Goal: Task Accomplishment & Management: Manage account settings

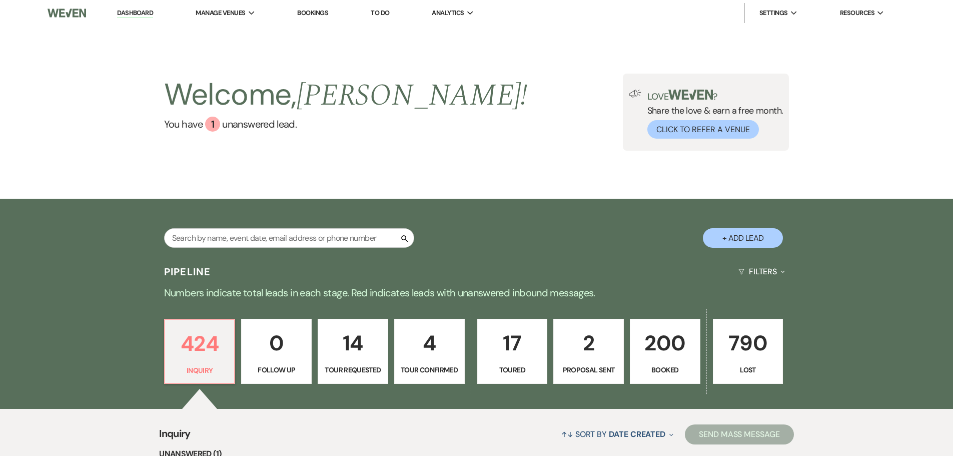
click at [666, 341] on p "200" at bounding box center [665, 343] width 58 height 34
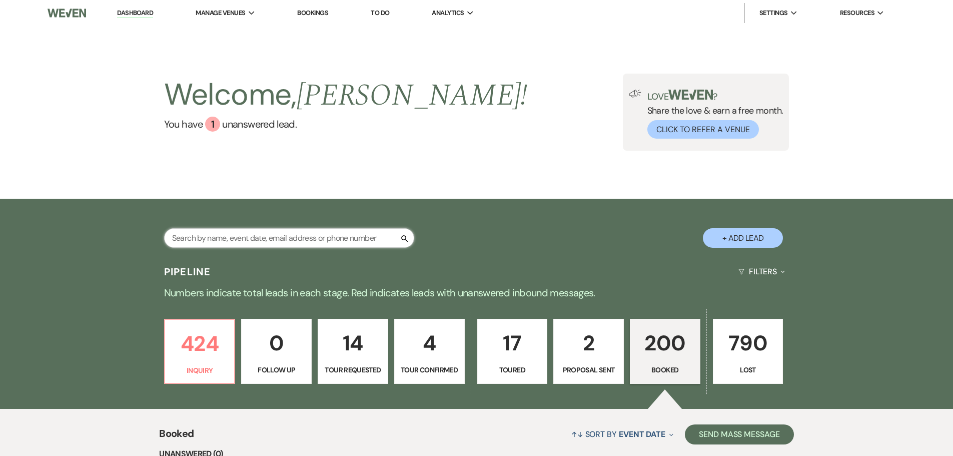
click at [365, 241] on input "text" at bounding box center [289, 238] width 250 height 20
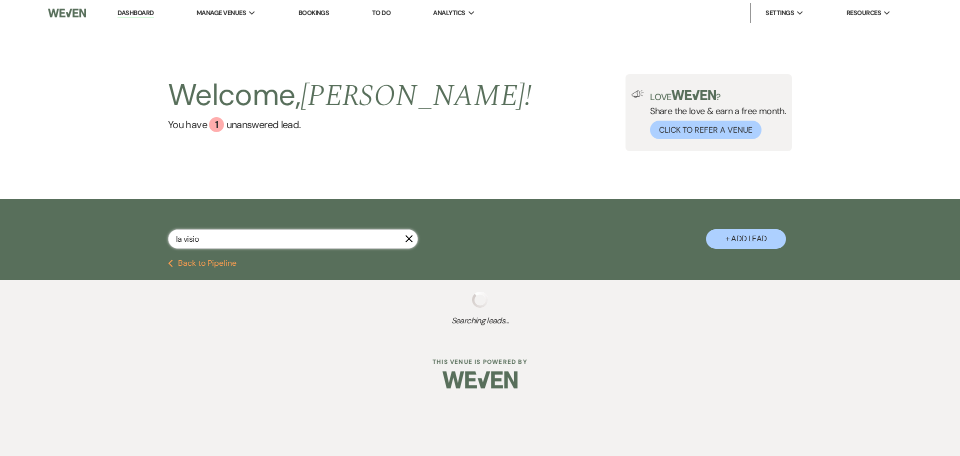
type input "la vision"
select select "2"
select select "8"
select select "11"
select select "8"
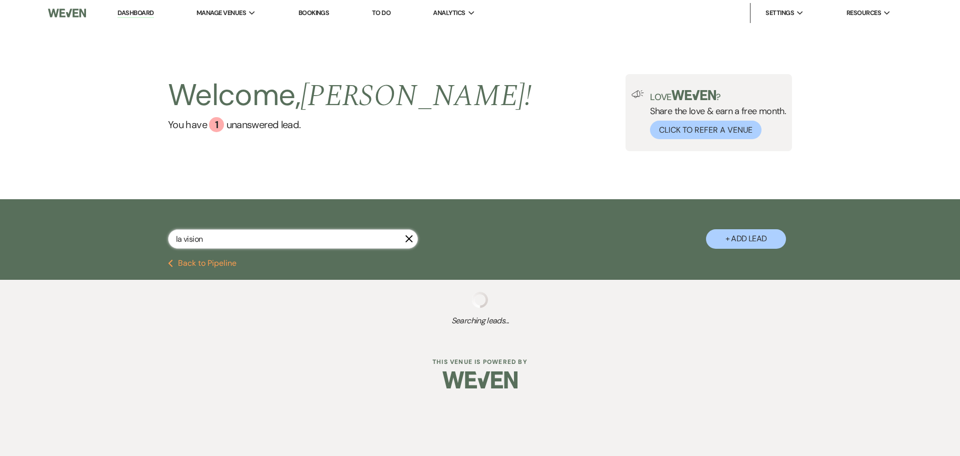
select select "11"
select select "2"
select select "8"
select select "5"
select select "8"
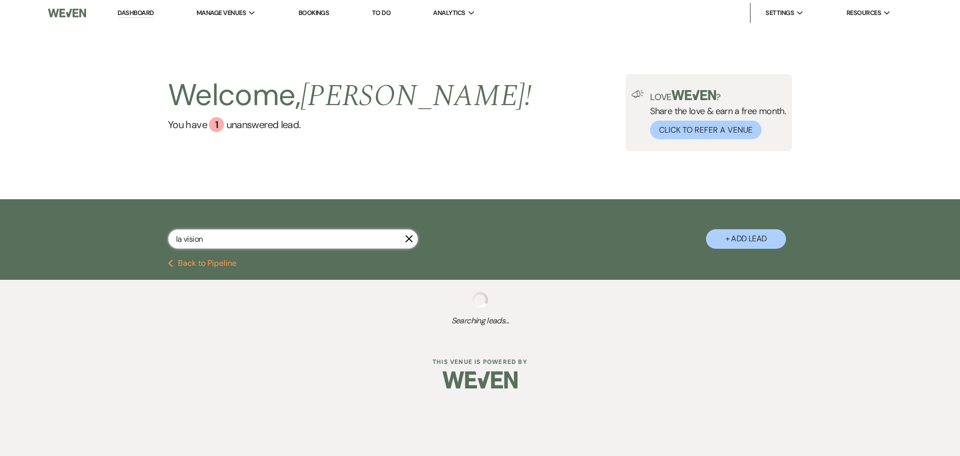
select select "8"
select select "10"
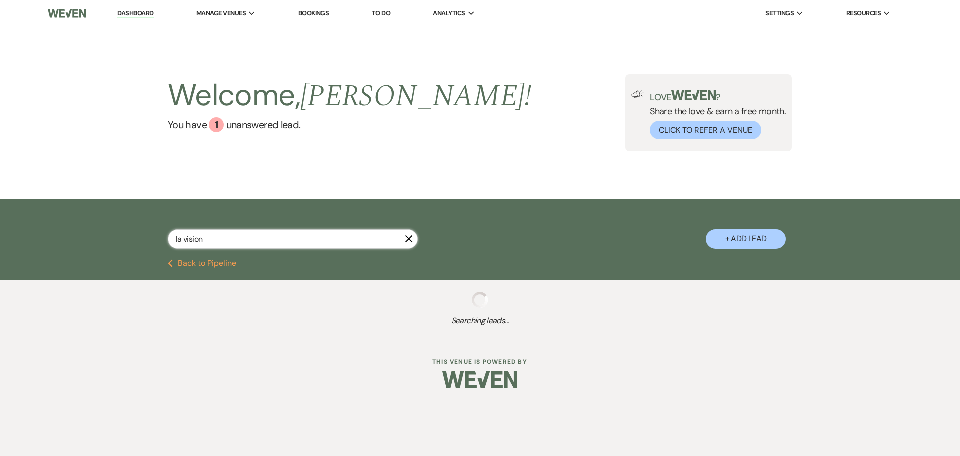
select select "8"
select select "5"
select select "2"
select select "8"
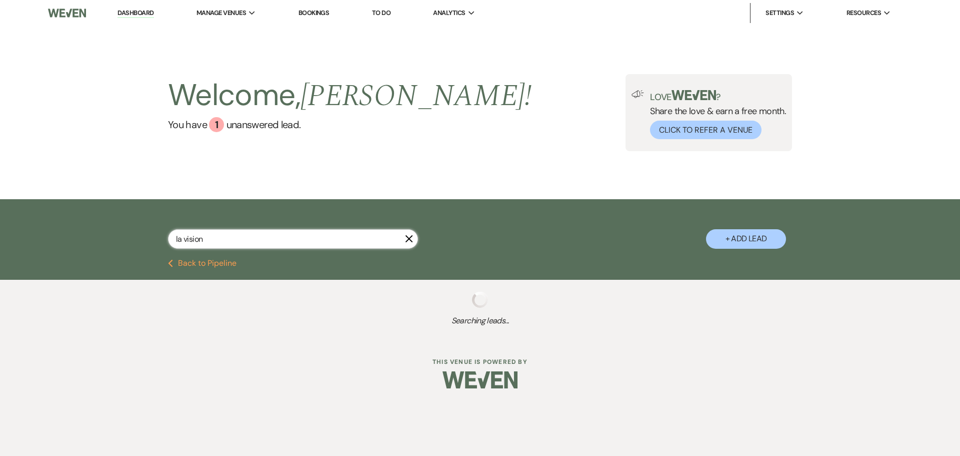
select select "8"
select select "4"
select select "2"
select select "8"
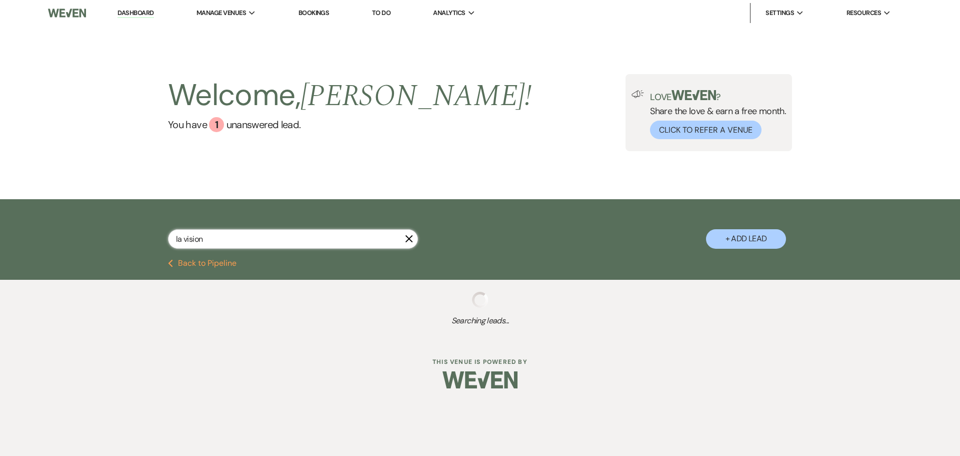
select select "8"
select select "10"
select select "8"
select select "10"
select select "8"
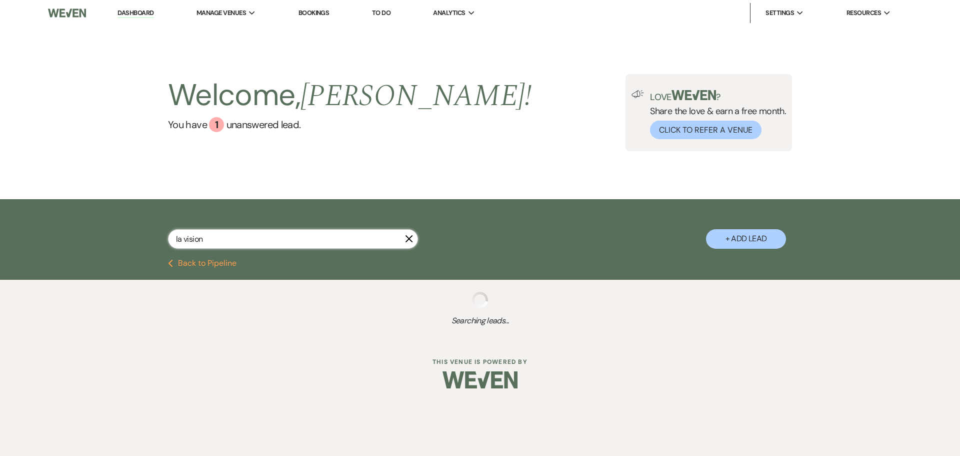
select select "6"
select select "8"
select select "5"
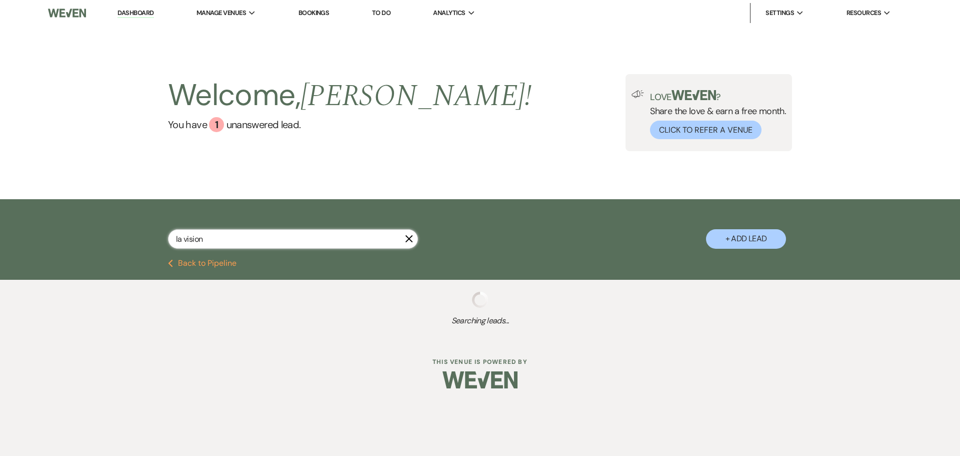
select select "8"
select select "4"
select select "8"
select select "10"
select select "8"
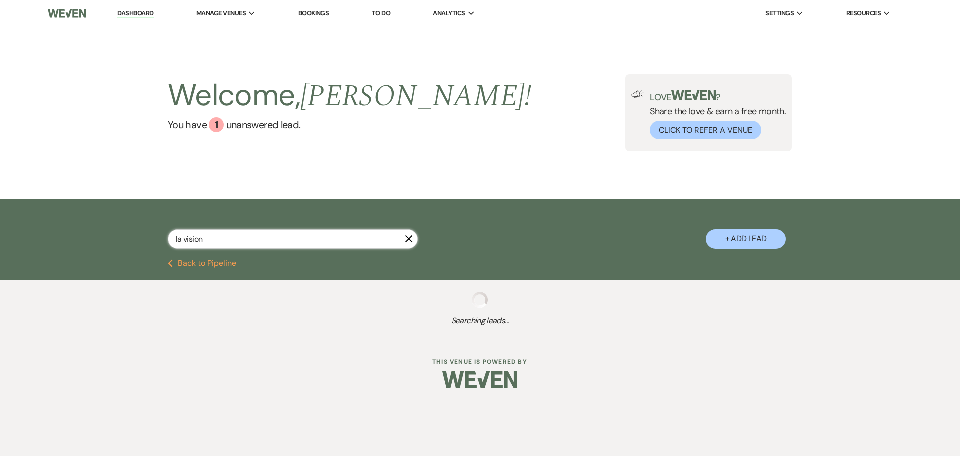
select select "8"
select select "7"
select select "8"
select select "5"
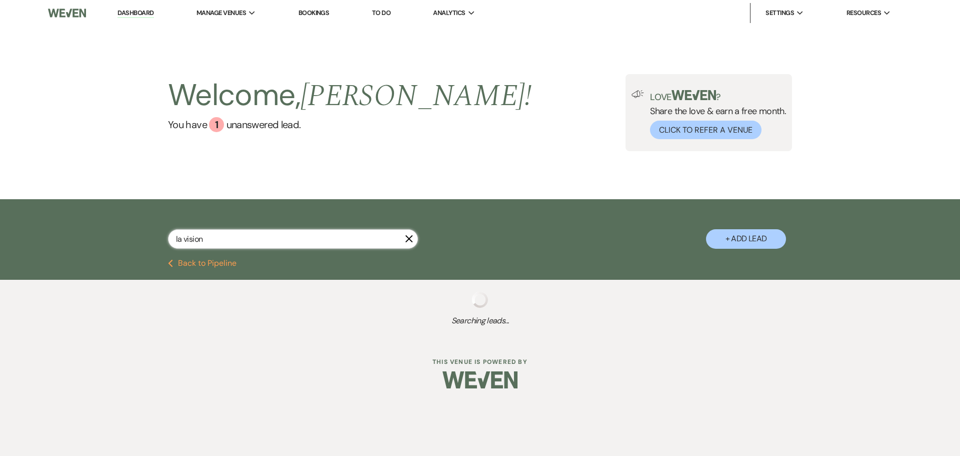
select select "8"
select select "5"
select select "8"
select select "9"
select select "8"
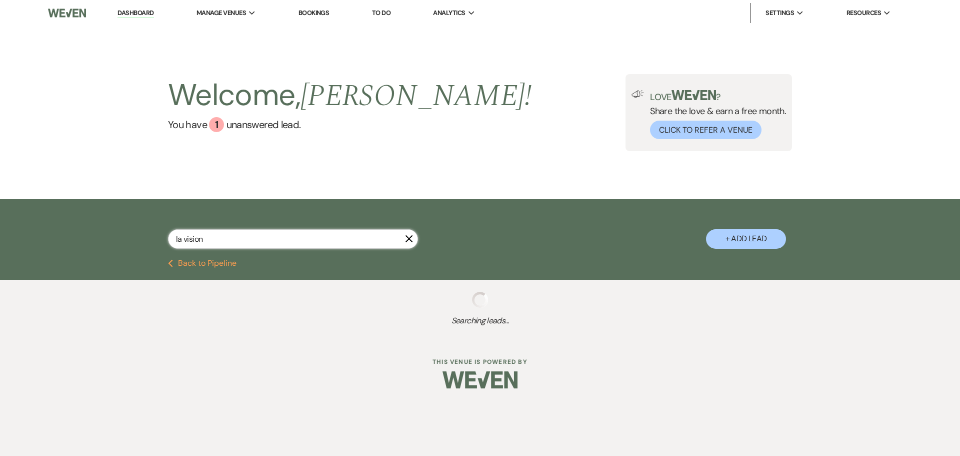
select select "8"
select select "10"
select select "5"
select select "8"
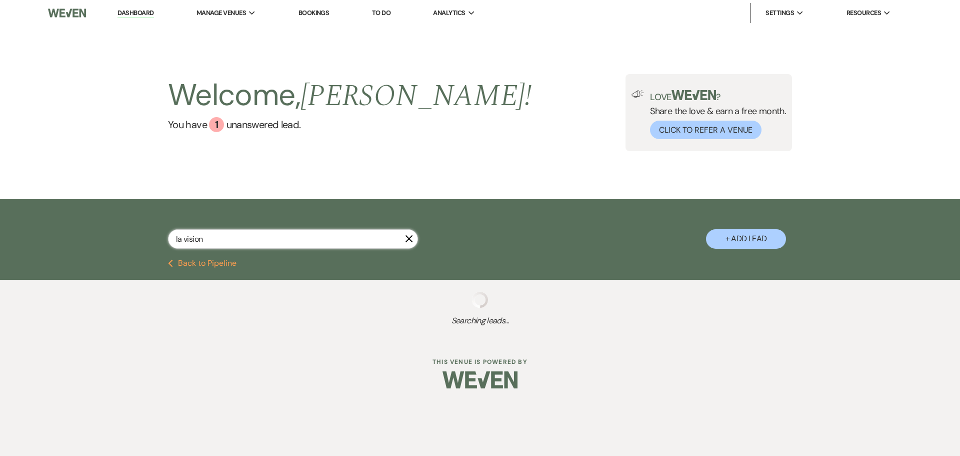
select select "5"
select select "8"
select select "10"
select select "8"
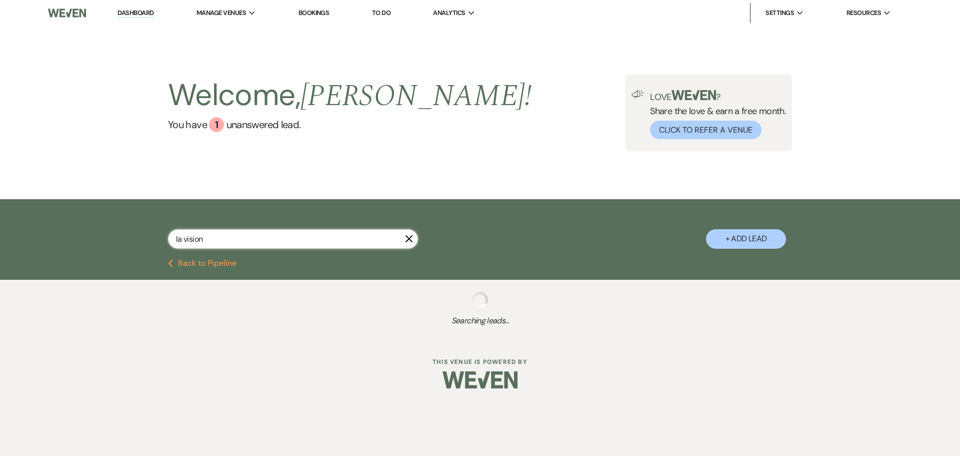
select select "5"
select select "8"
select select "4"
select select "8"
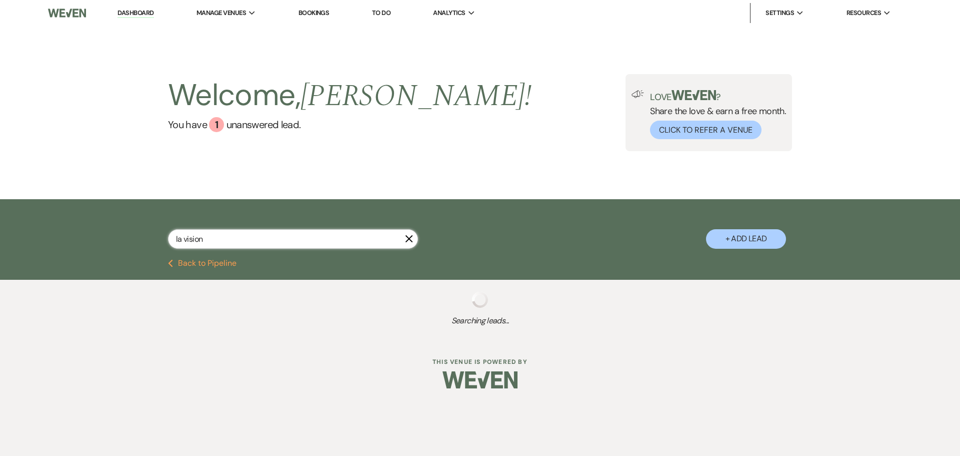
select select "8"
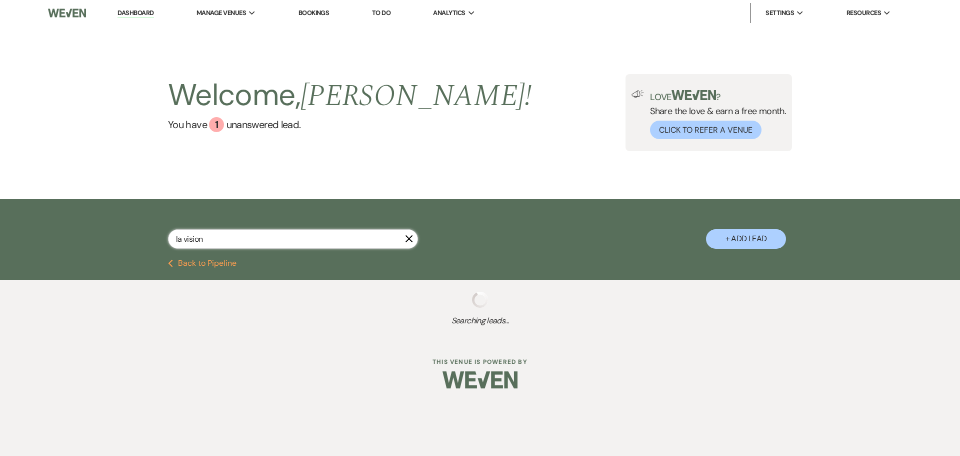
select select "5"
select select "8"
select select "5"
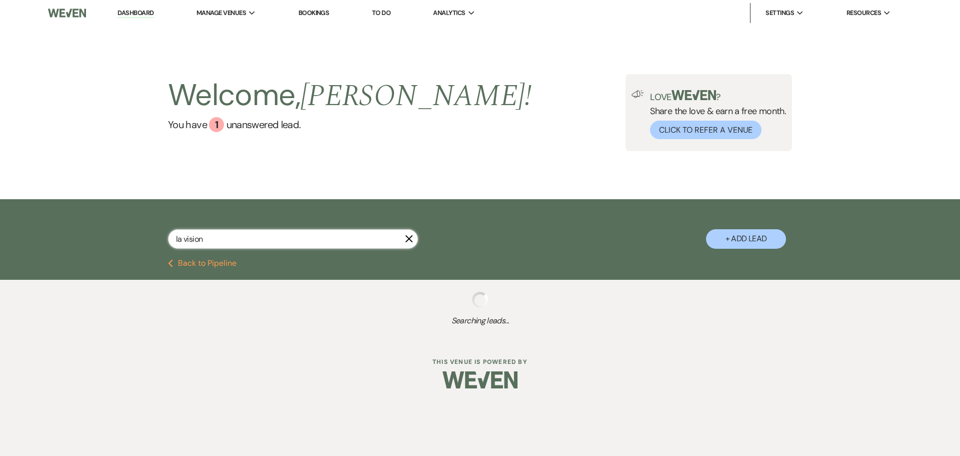
select select "8"
select select "10"
select select "8"
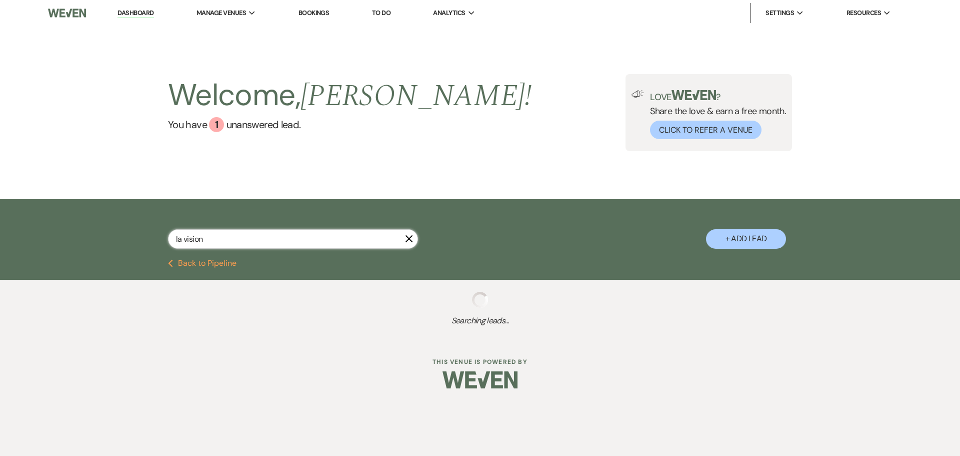
select select "10"
select select "8"
select select "5"
select select "8"
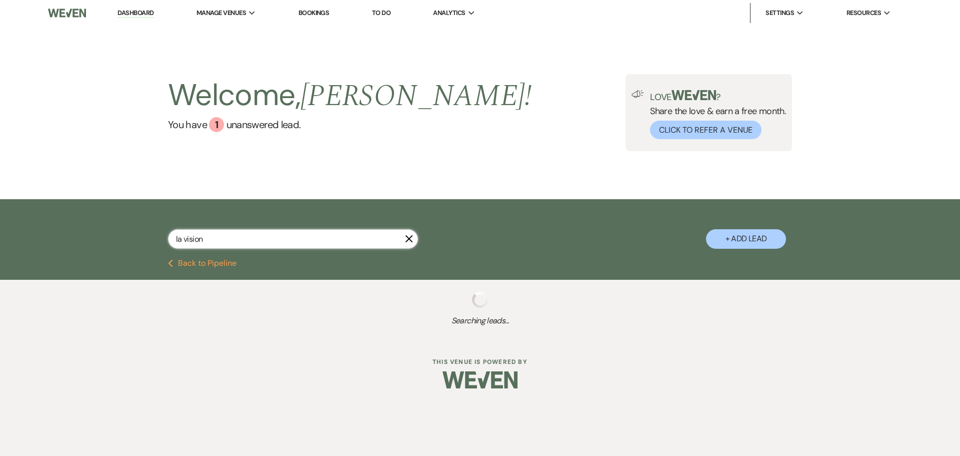
select select "8"
select select "6"
select select "8"
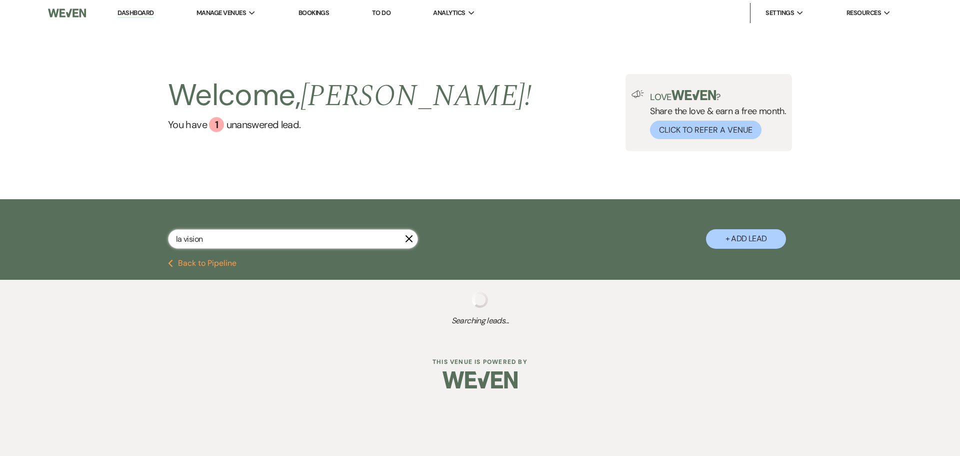
select select "6"
select select "8"
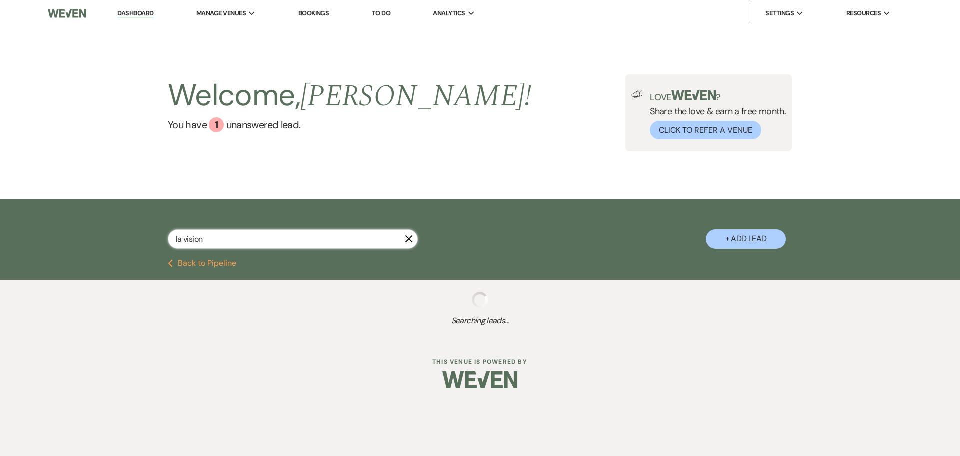
select select "8"
select select "6"
select select "8"
select select "5"
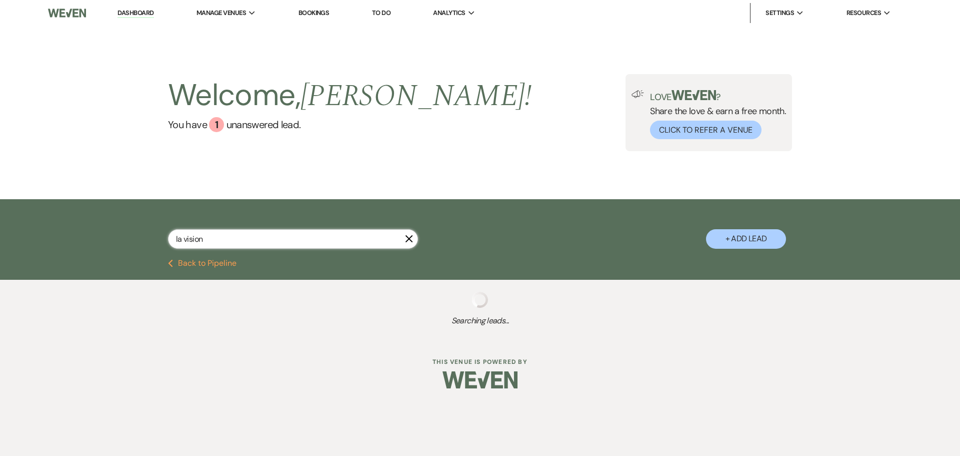
select select "8"
select select "5"
select select "8"
select select "11"
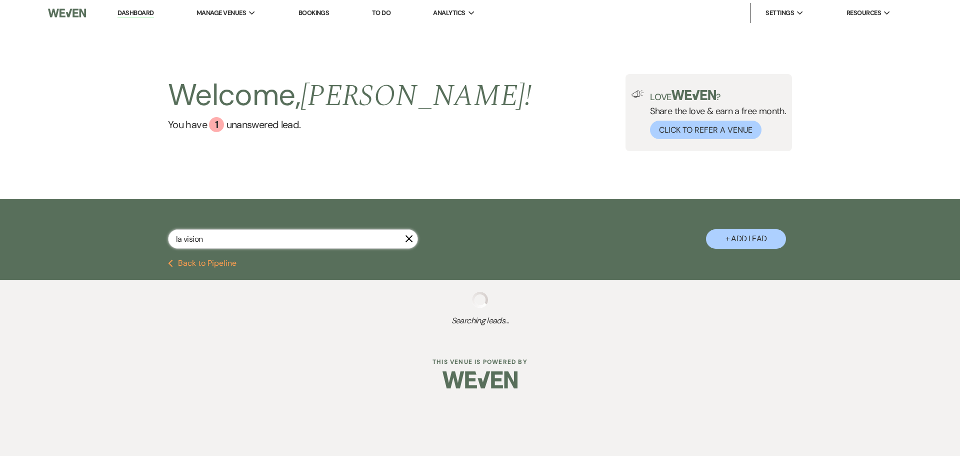
select select "8"
select select "5"
select select "8"
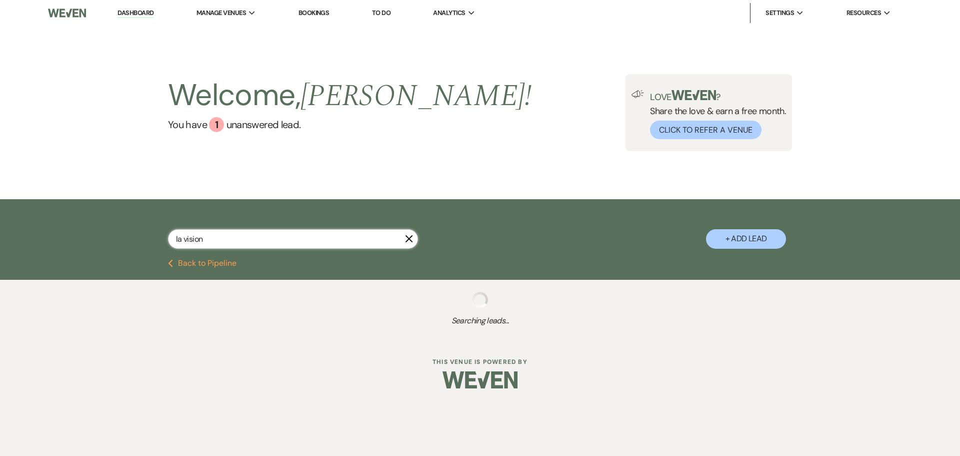
select select "10"
select select "8"
select select "5"
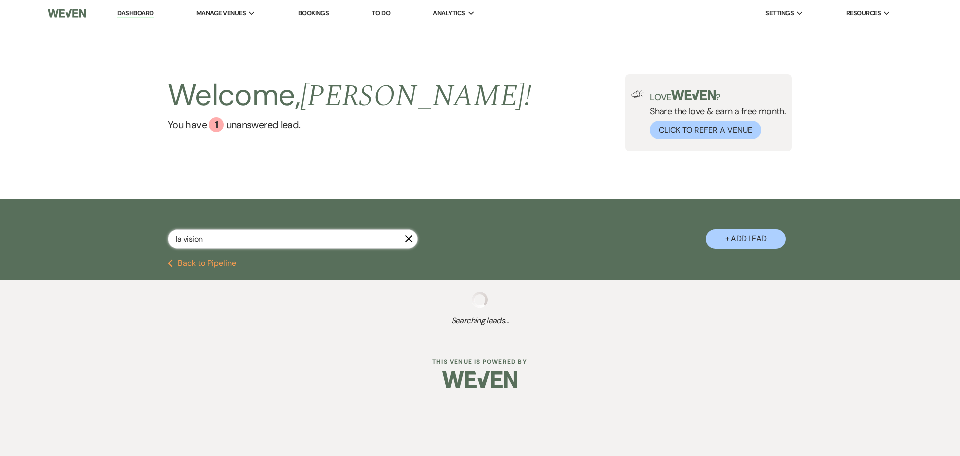
select select "8"
select select "5"
select select "8"
select select "5"
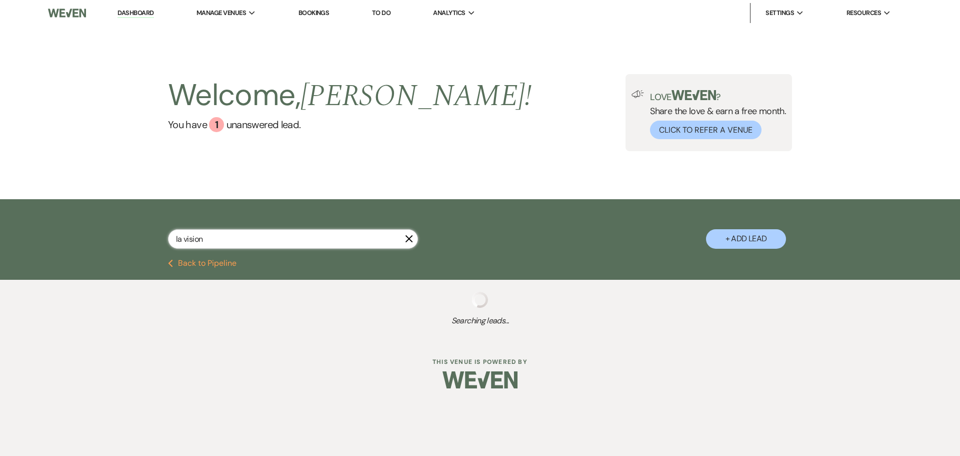
select select "8"
select select "5"
select select "8"
select select "10"
select select "8"
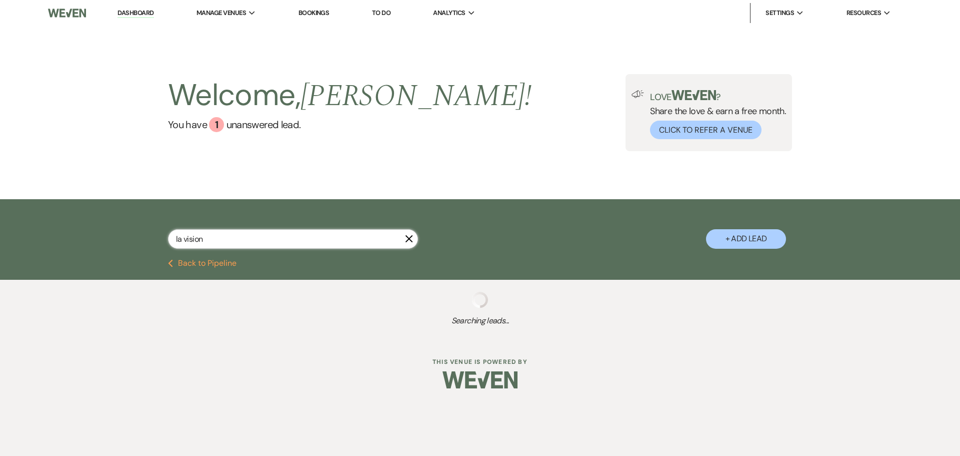
select select "5"
select select "8"
select select "11"
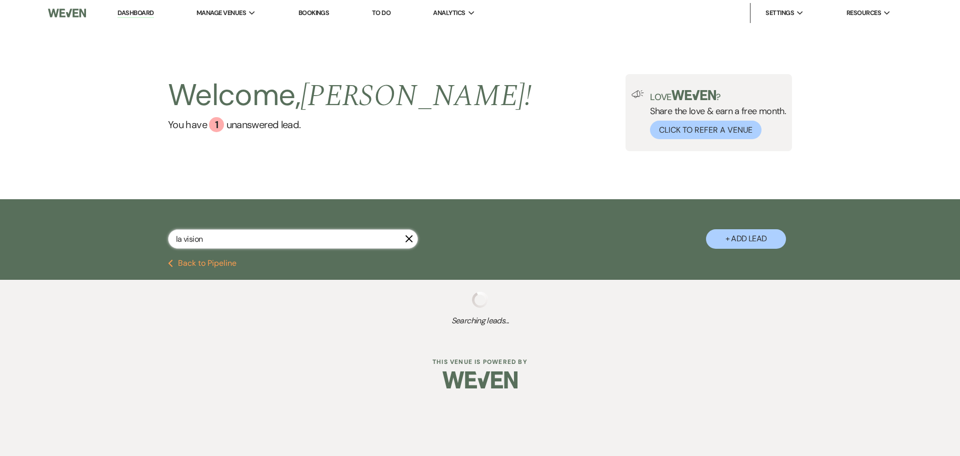
select select "8"
select select "7"
select select "8"
select select "10"
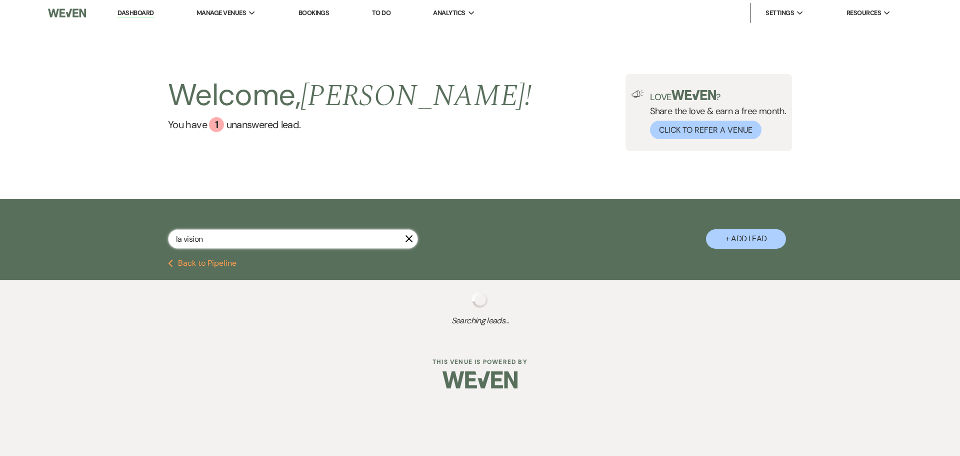
select select "8"
select select "9"
select select "8"
select select "5"
select select "8"
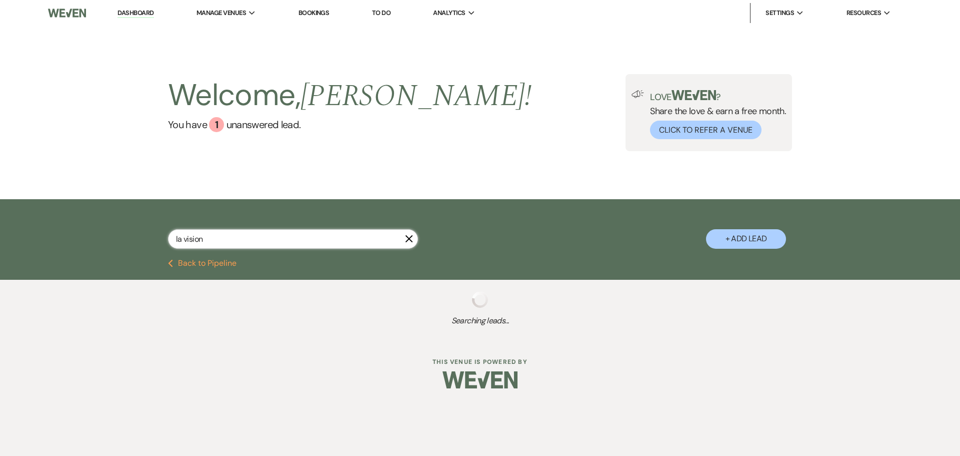
select select "8"
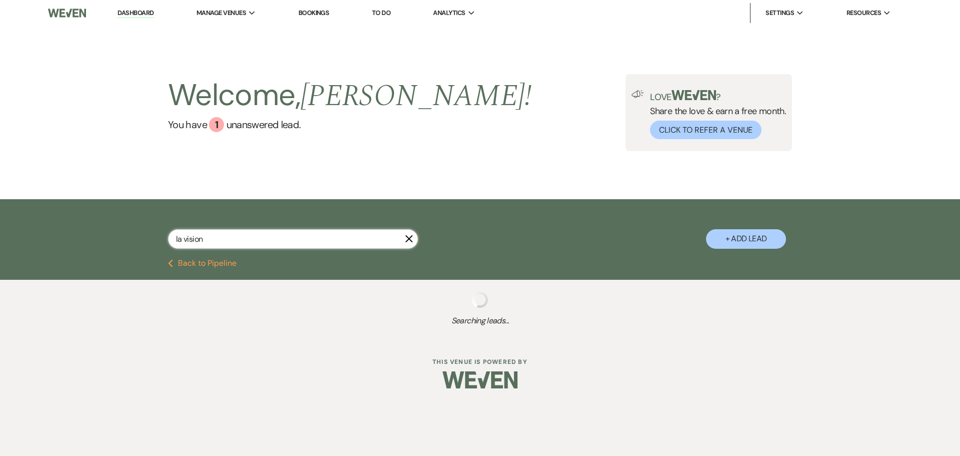
select select "8"
select select "5"
select select "8"
select select "10"
select select "8"
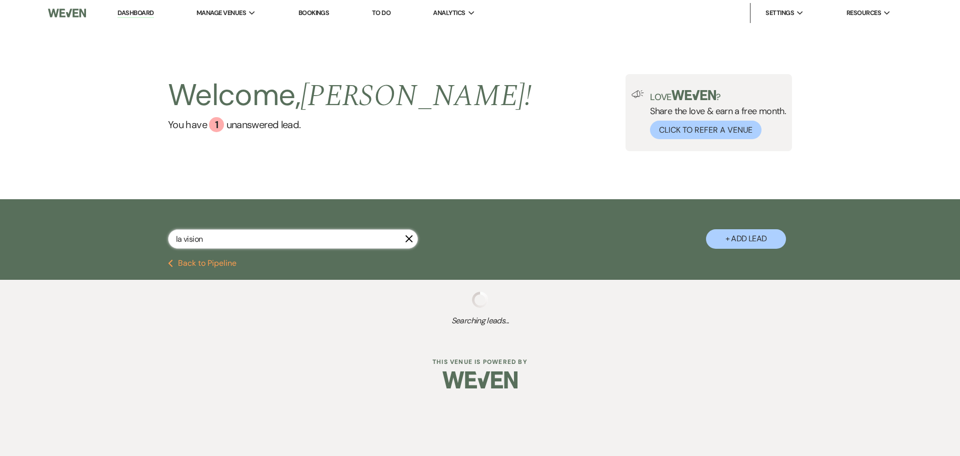
select select "10"
select select "8"
select select "5"
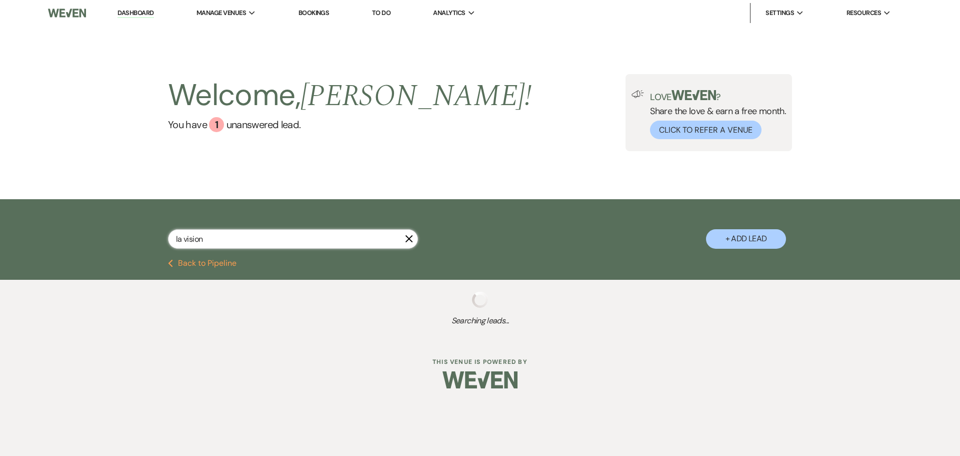
select select "8"
select select "7"
select select "8"
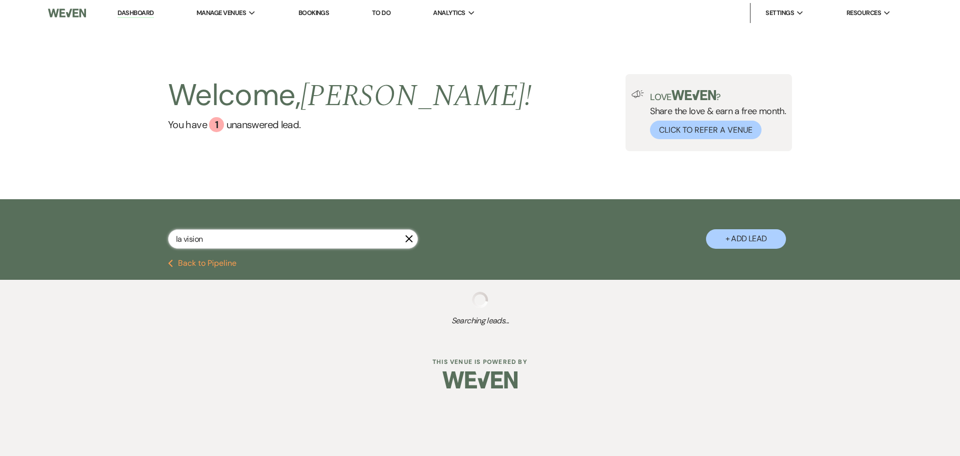
select select "6"
select select "8"
select select "9"
select select "8"
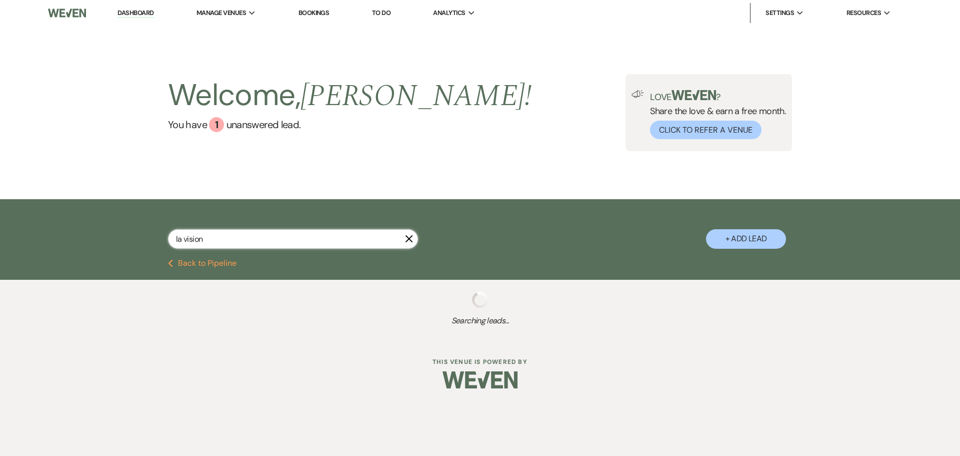
select select "7"
select select "8"
select select "5"
select select "8"
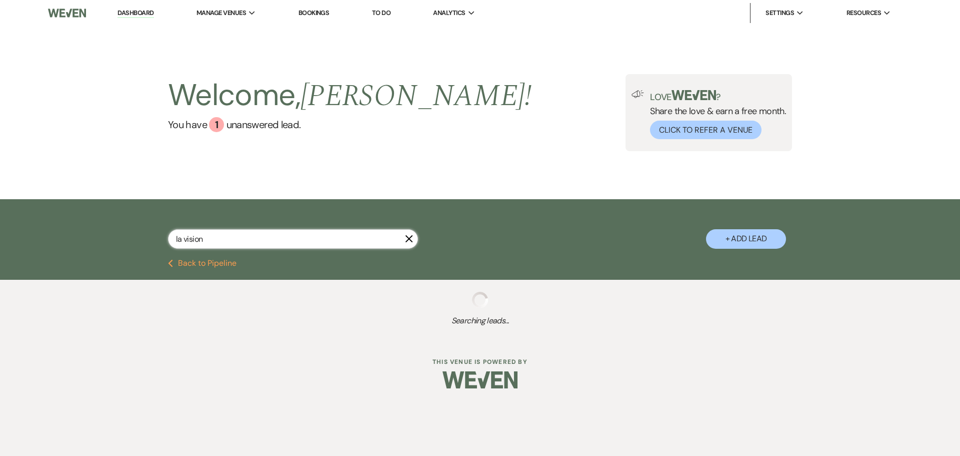
select select "8"
select select "10"
select select "8"
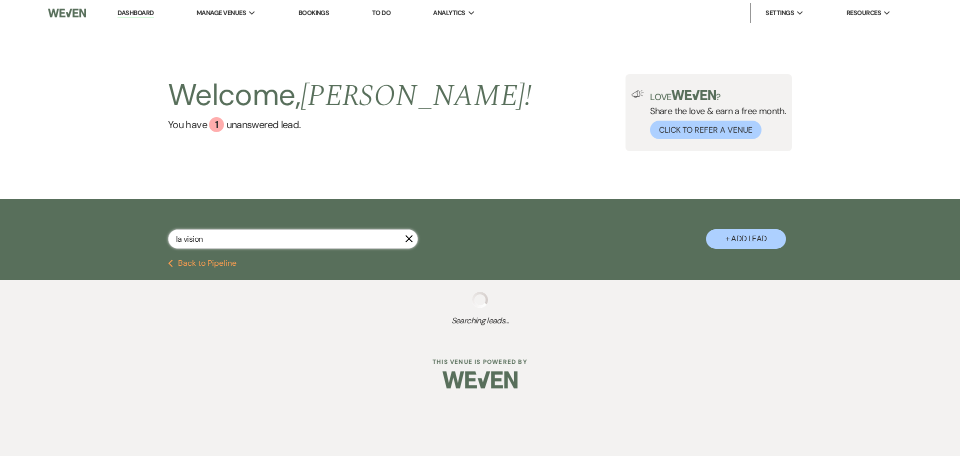
select select "8"
select select "5"
select select "8"
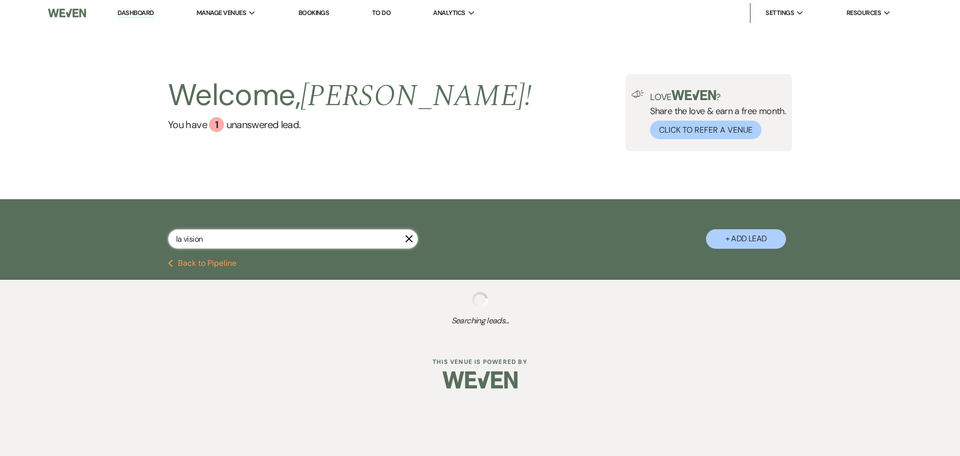
select select "7"
select select "8"
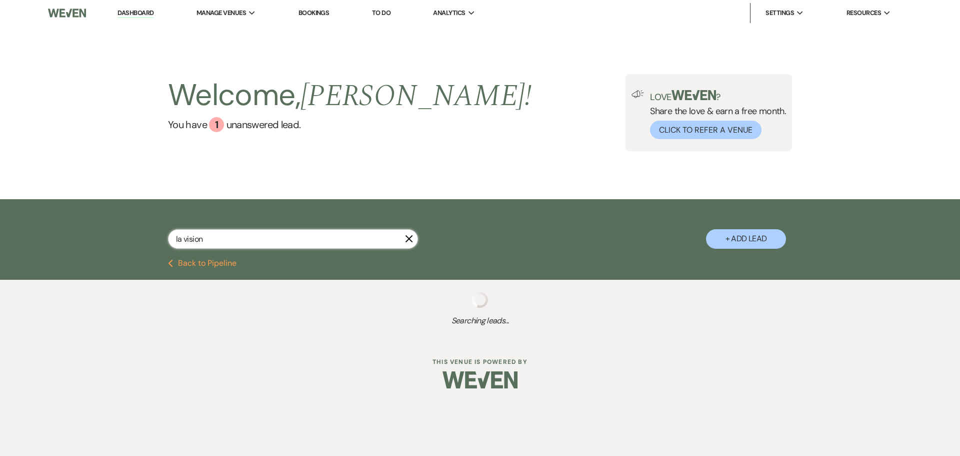
select select "8"
select select "5"
select select "8"
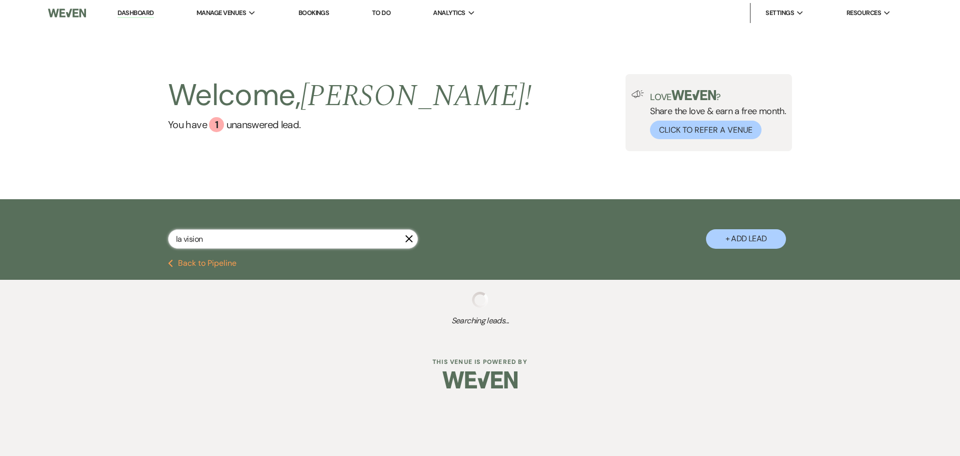
select select "11"
select select "8"
select select "5"
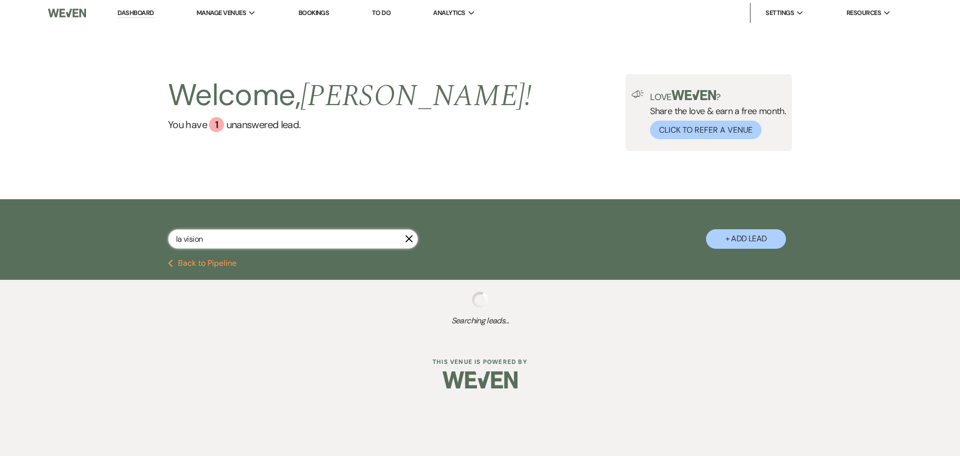
select select "8"
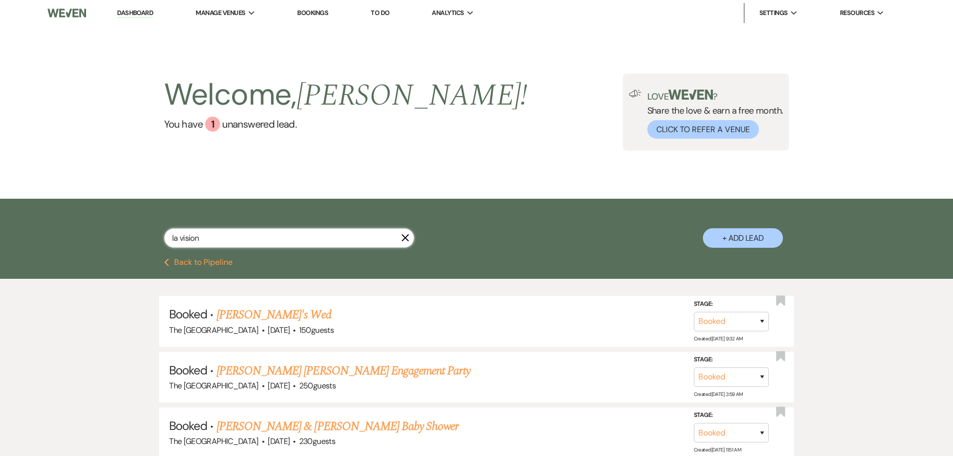
drag, startPoint x: 211, startPoint y: 239, endPoint x: 162, endPoint y: 241, distance: 49.1
click at [162, 241] on div "la vision X + Add Lead" at bounding box center [477, 230] width 720 height 53
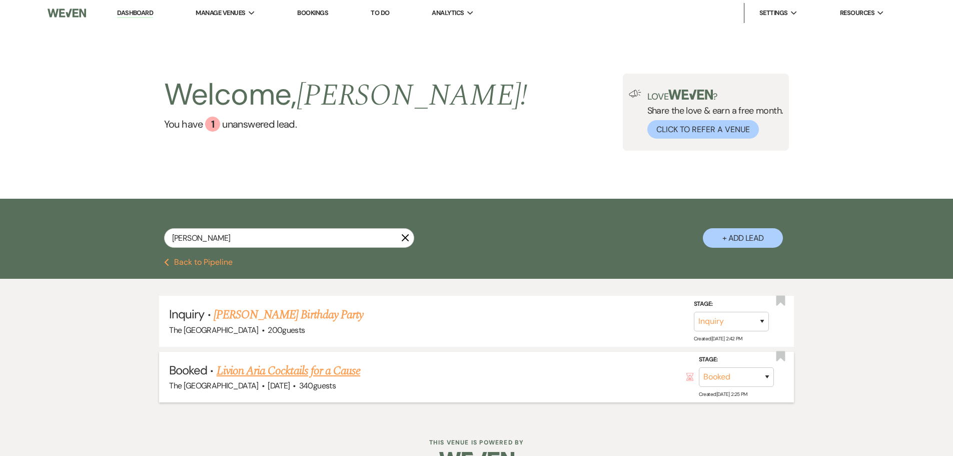
click at [320, 372] on link "Livion Aria Cocktails for a Cause" at bounding box center [289, 371] width 144 height 18
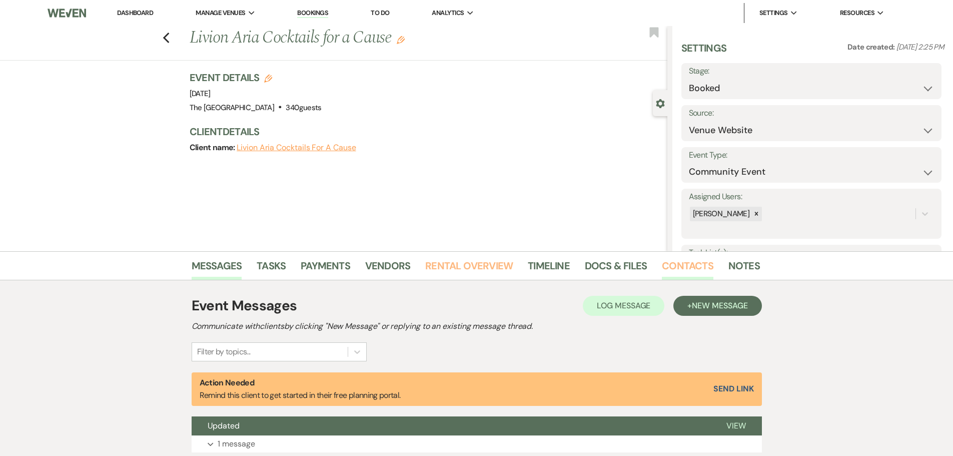
click at [458, 264] on link "Rental Overview" at bounding box center [469, 269] width 88 height 22
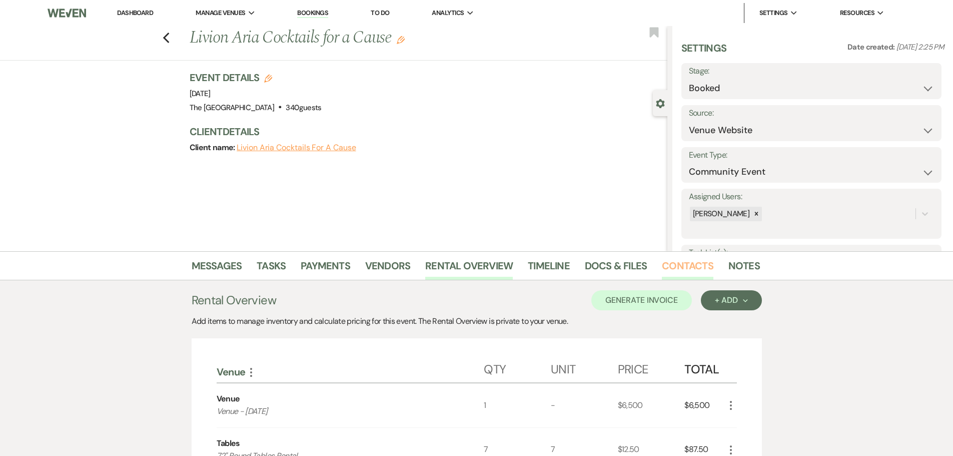
click at [686, 267] on link "Contacts" at bounding box center [688, 269] width 52 height 22
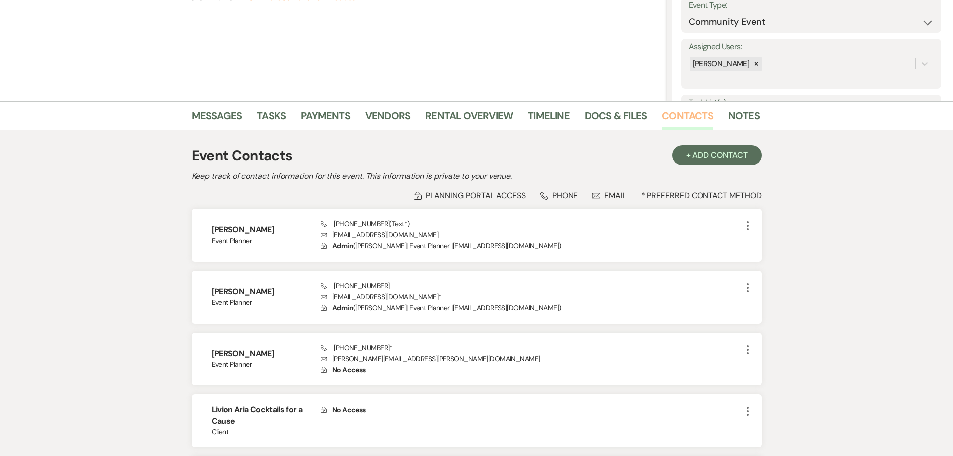
scroll to position [200, 0]
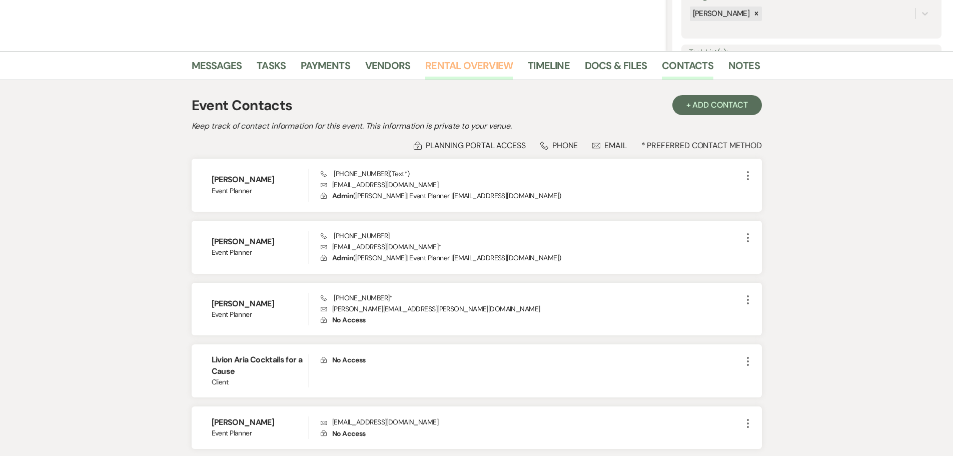
click at [477, 68] on link "Rental Overview" at bounding box center [469, 69] width 88 height 22
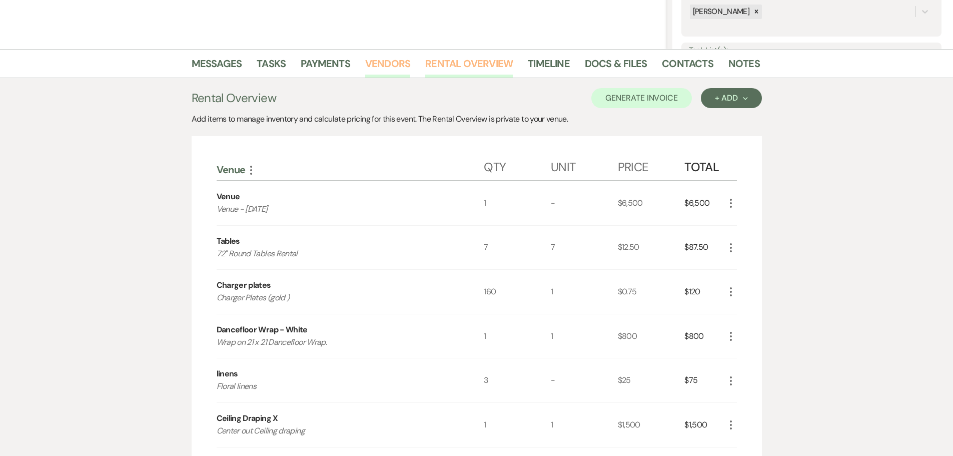
scroll to position [200, 0]
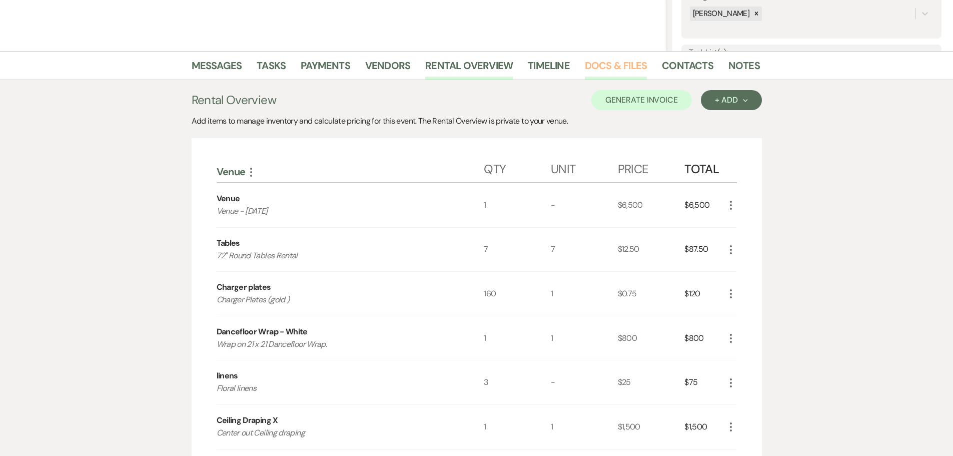
click at [611, 60] on link "Docs & Files" at bounding box center [616, 69] width 62 height 22
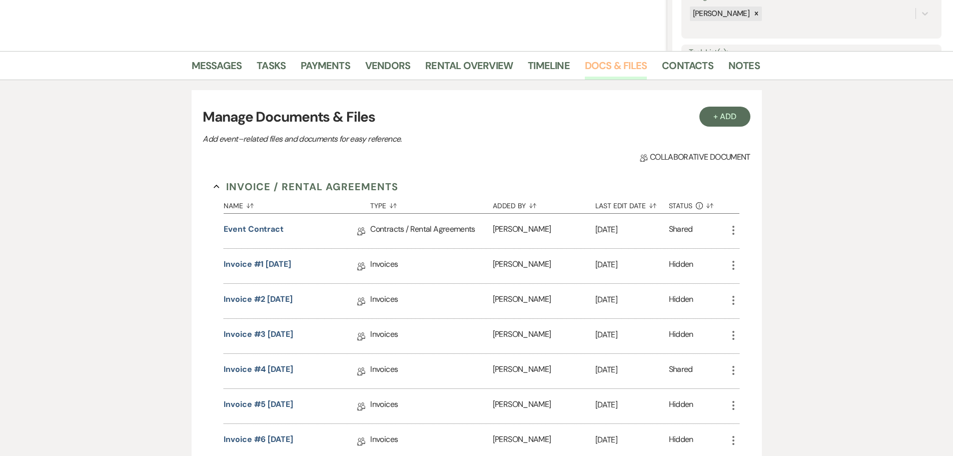
scroll to position [450, 0]
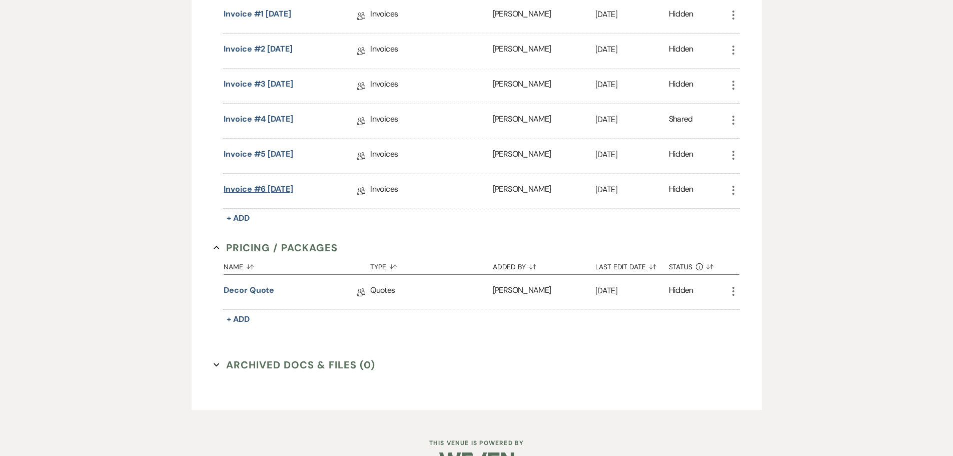
click at [289, 186] on link "Invoice #6 [DATE]" at bounding box center [259, 191] width 70 height 16
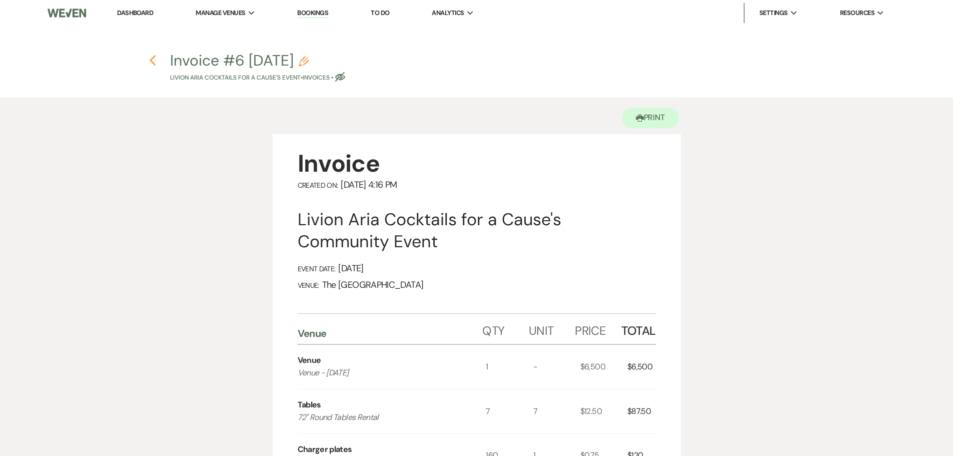
click at [149, 59] on icon "Previous" at bounding box center [153, 61] width 8 height 12
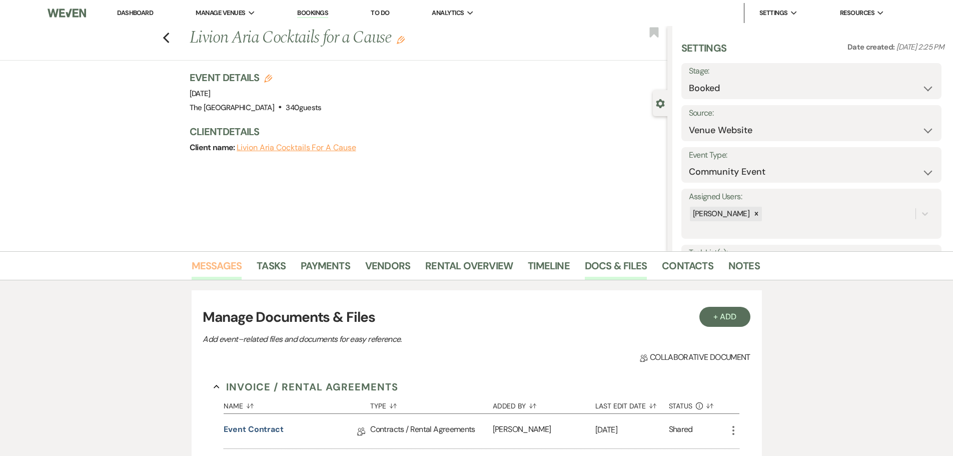
click at [237, 268] on link "Messages" at bounding box center [217, 269] width 51 height 22
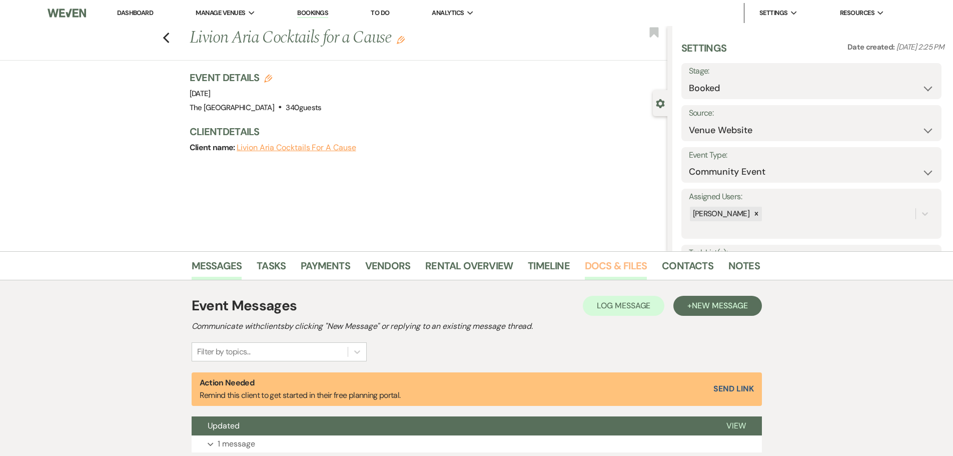
click at [614, 271] on link "Docs & Files" at bounding box center [616, 269] width 62 height 22
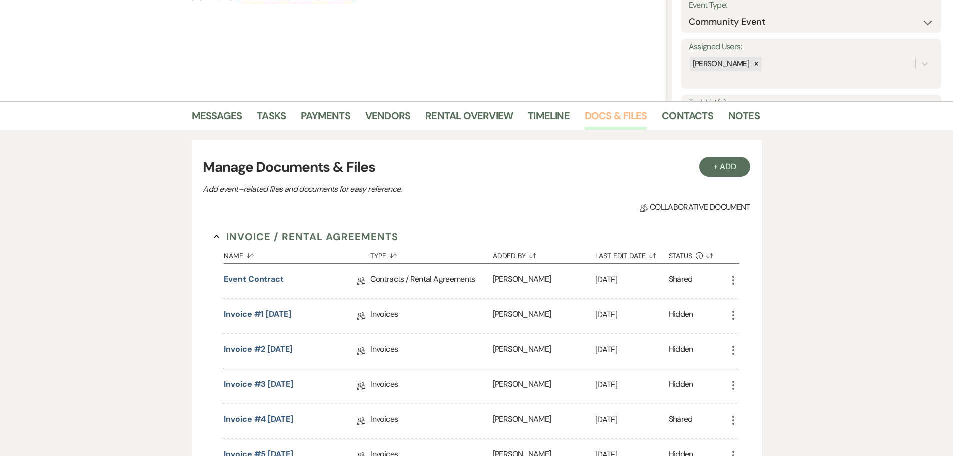
scroll to position [300, 0]
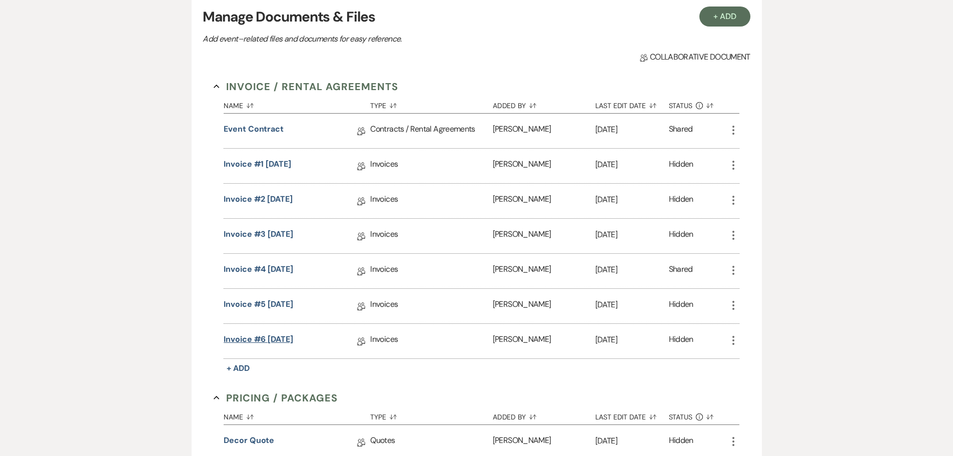
click at [277, 340] on link "Invoice #6 [DATE]" at bounding box center [259, 341] width 70 height 16
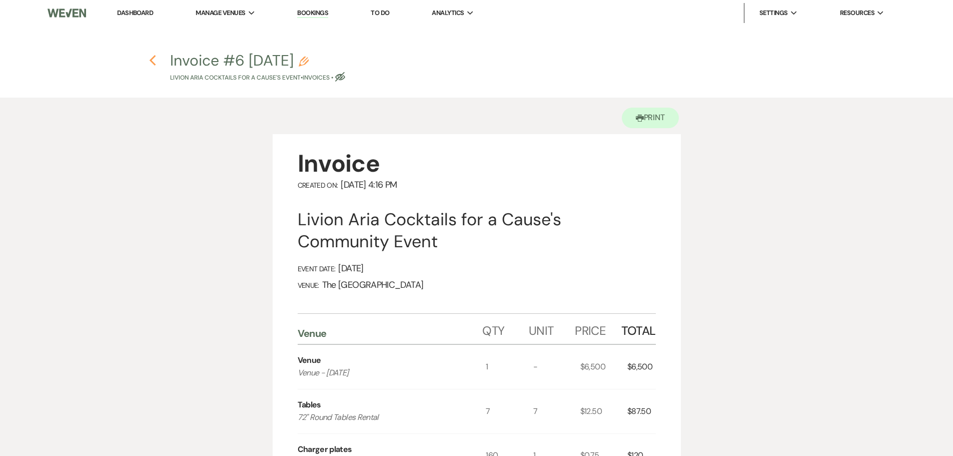
click at [153, 58] on use "button" at bounding box center [153, 60] width 7 height 11
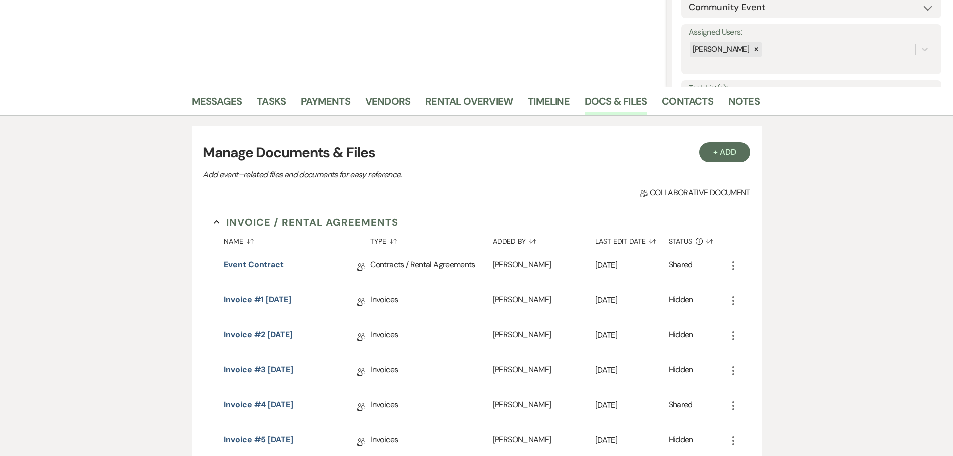
scroll to position [50, 0]
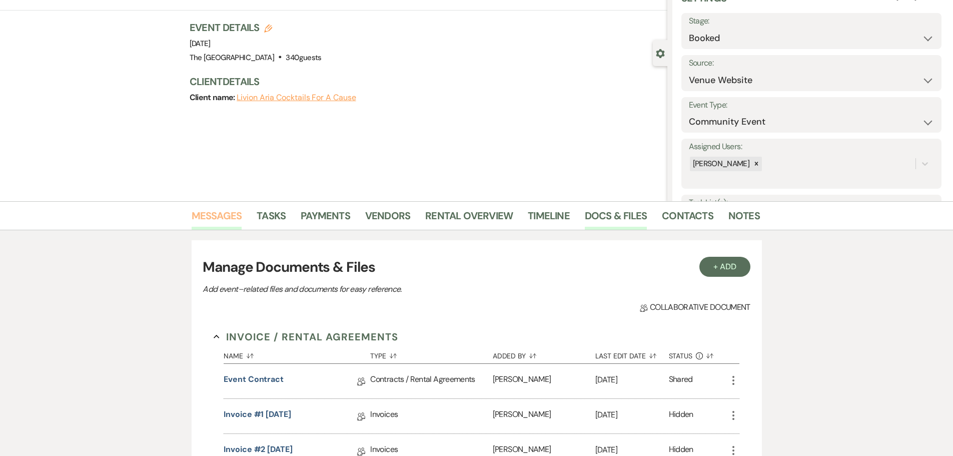
click at [232, 220] on link "Messages" at bounding box center [217, 219] width 51 height 22
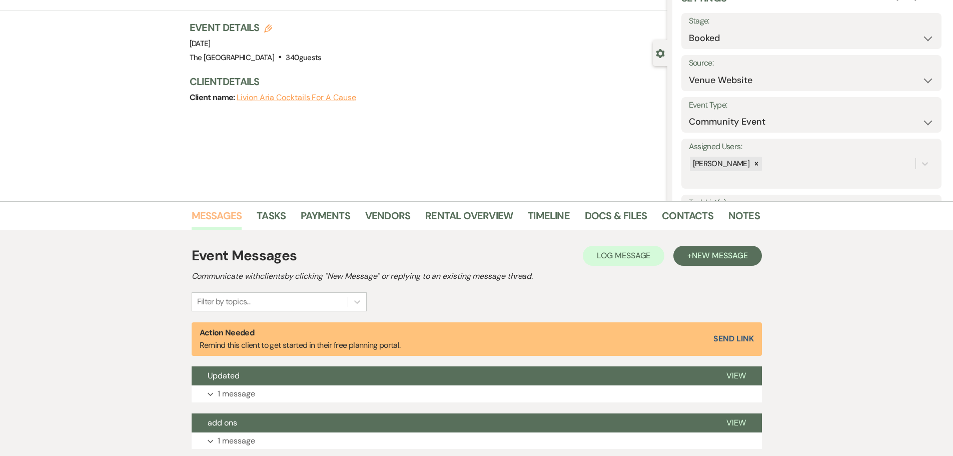
scroll to position [100, 0]
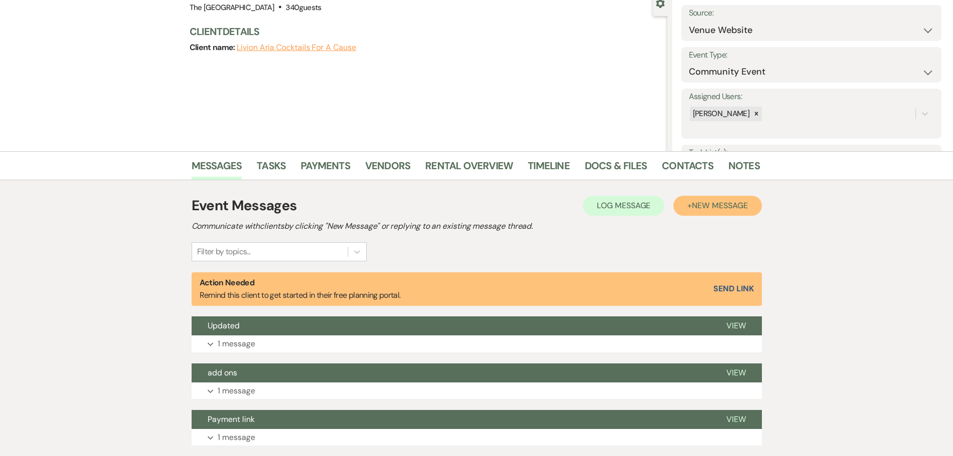
click at [721, 206] on span "New Message" at bounding box center [720, 205] width 56 height 11
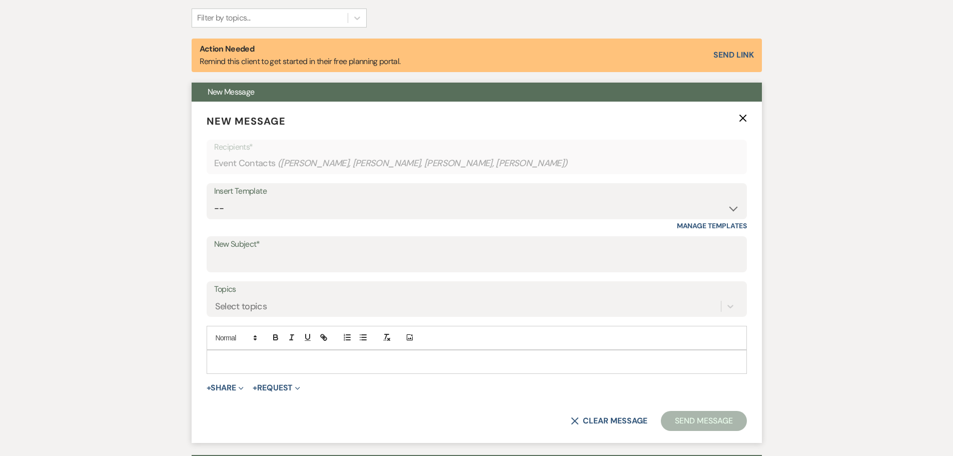
scroll to position [350, 0]
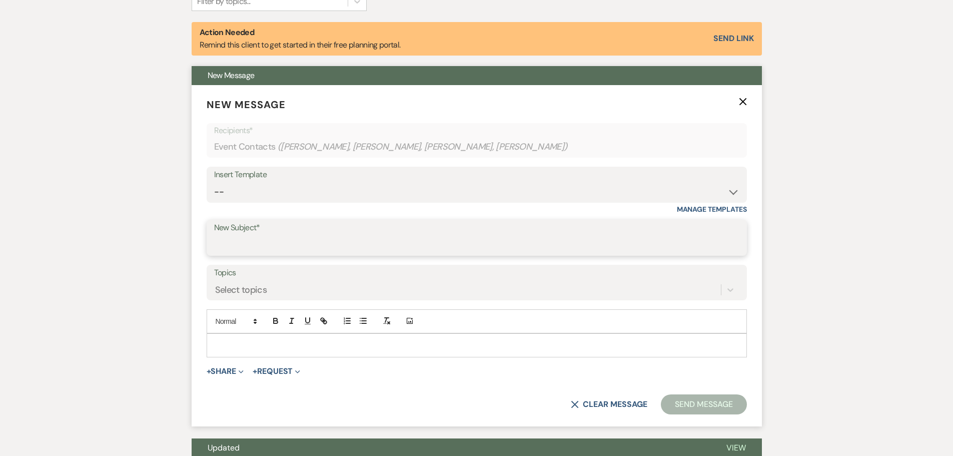
click at [267, 246] on input "New Subject*" at bounding box center [476, 245] width 525 height 20
click at [248, 344] on p at bounding box center [477, 345] width 524 height 11
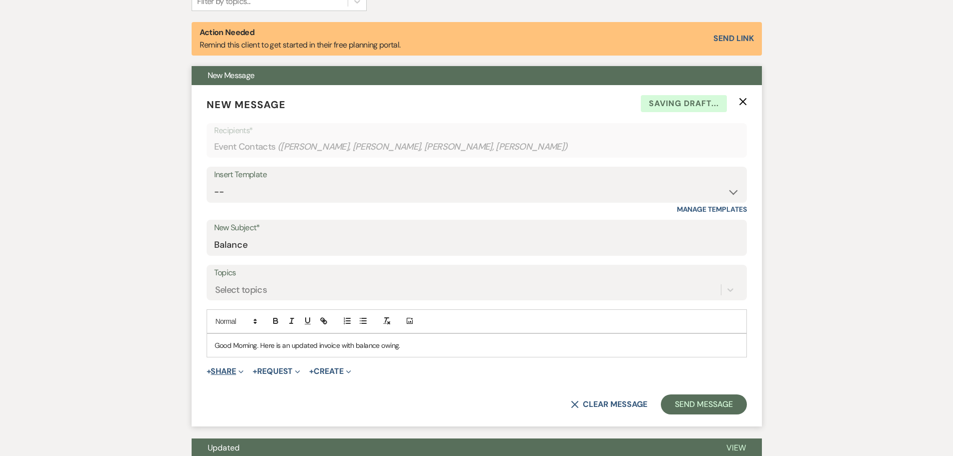
click at [239, 367] on span "Expand" at bounding box center [240, 371] width 8 height 11
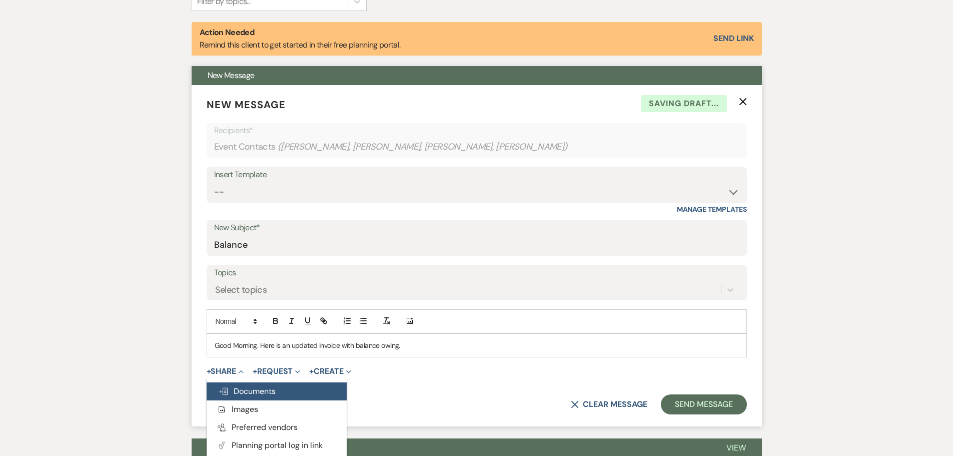
click at [236, 388] on span "Doc Upload Documents" at bounding box center [247, 391] width 57 height 11
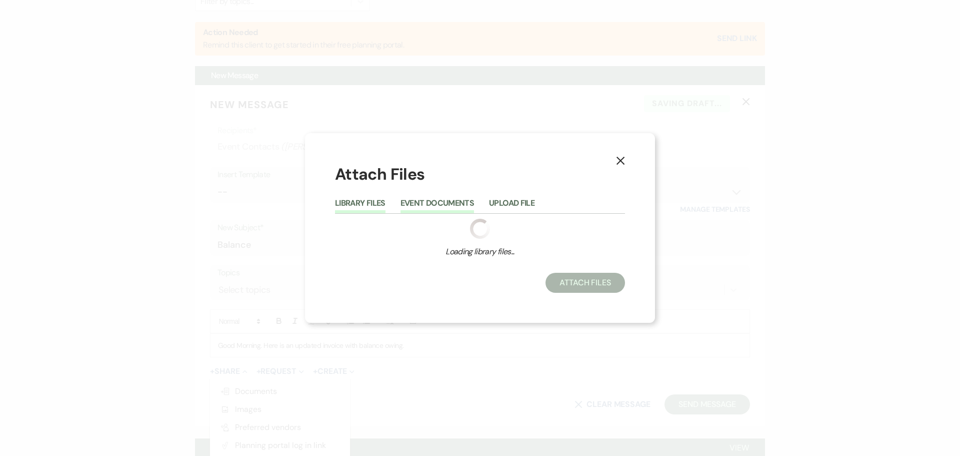
click at [437, 204] on div "Library Files Event Documents Upload File Loading library files... Type of File…" at bounding box center [480, 228] width 290 height 70
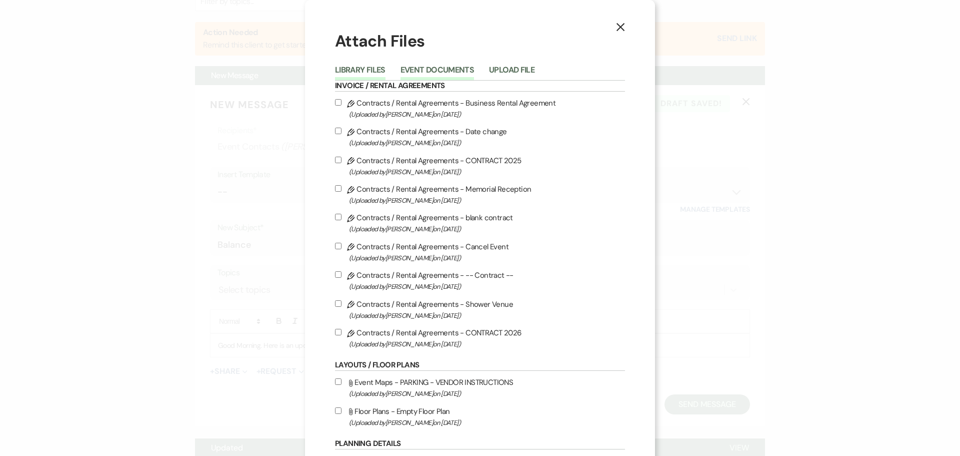
click at [432, 67] on button "Event Documents" at bounding box center [438, 73] width 74 height 14
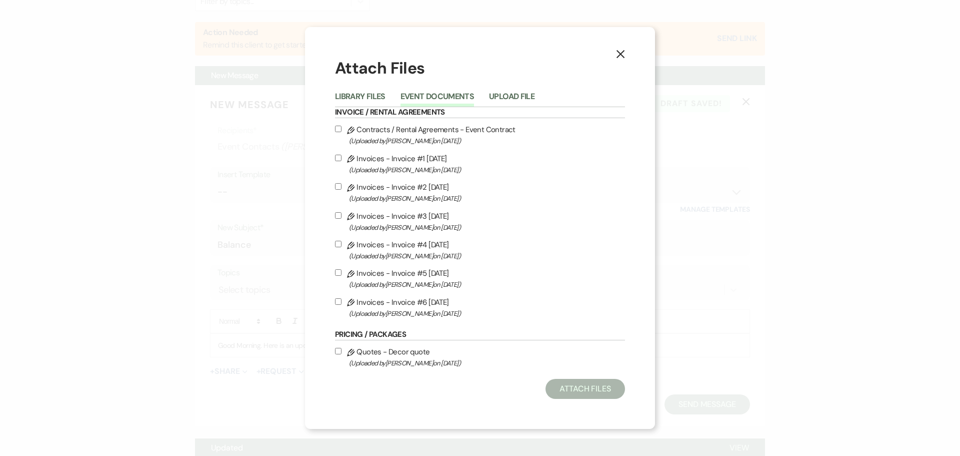
click at [337, 300] on input "Pencil Invoices - Invoice #6 [DATE] (Uploaded by [PERSON_NAME] on [DATE] )" at bounding box center [338, 301] width 7 height 7
click at [602, 389] on button "Attach Files" at bounding box center [586, 389] width 80 height 20
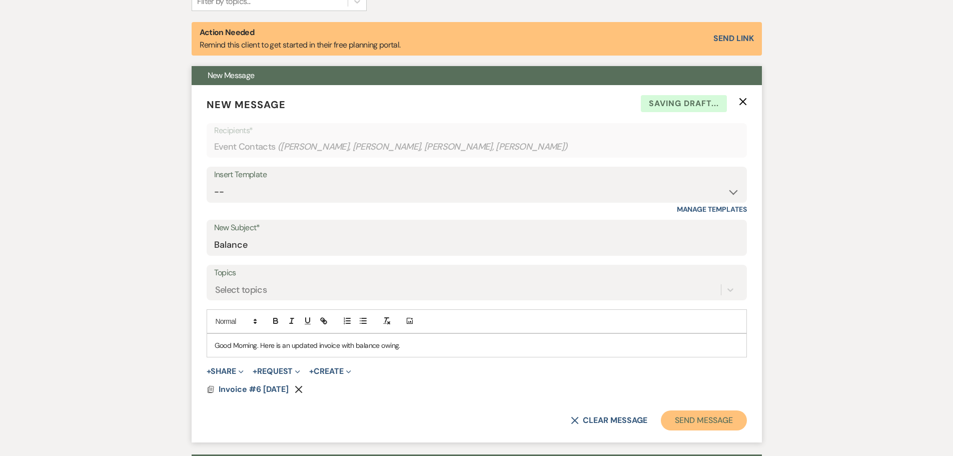
click at [717, 419] on button "Send Message" at bounding box center [704, 420] width 86 height 20
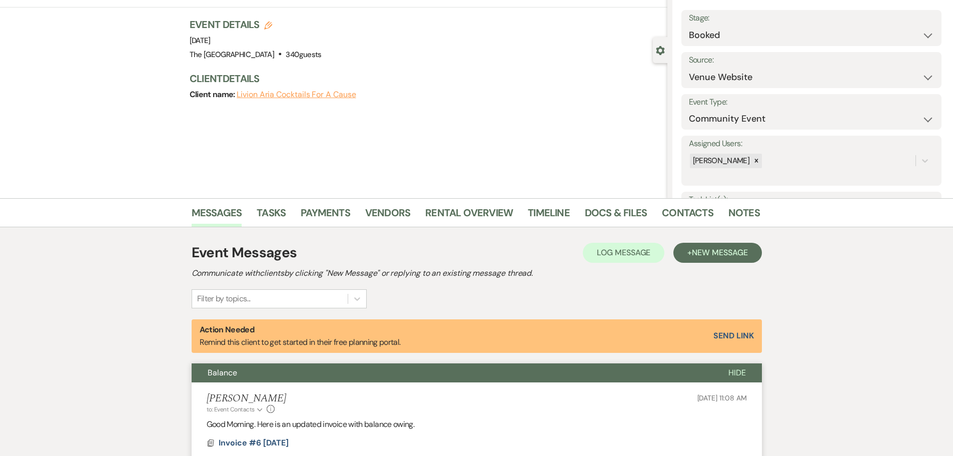
scroll to position [0, 0]
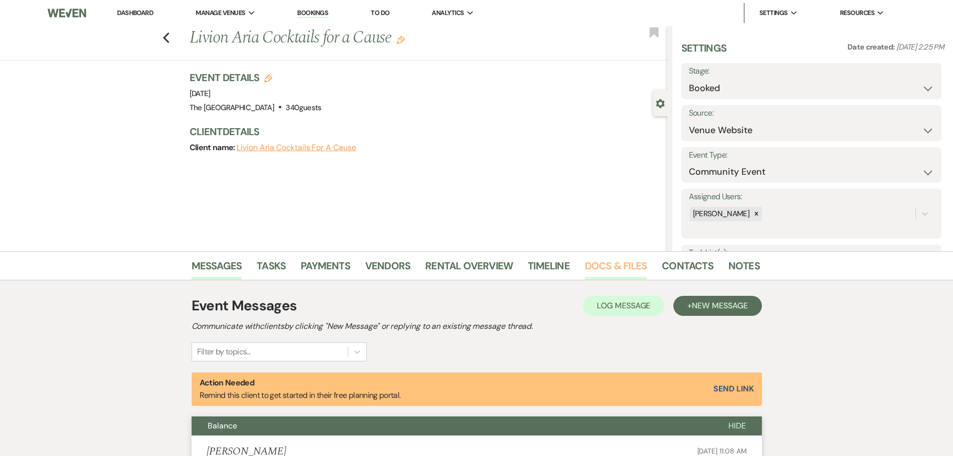
click at [608, 266] on link "Docs & Files" at bounding box center [616, 269] width 62 height 22
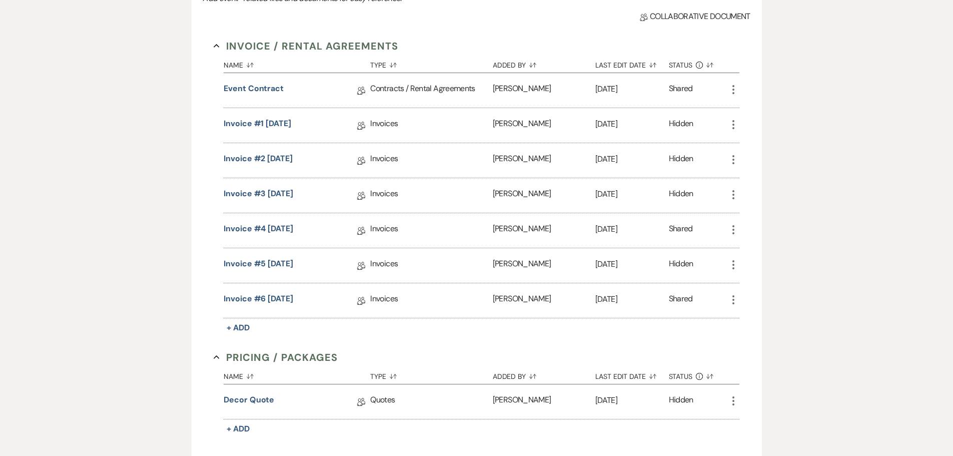
scroll to position [350, 0]
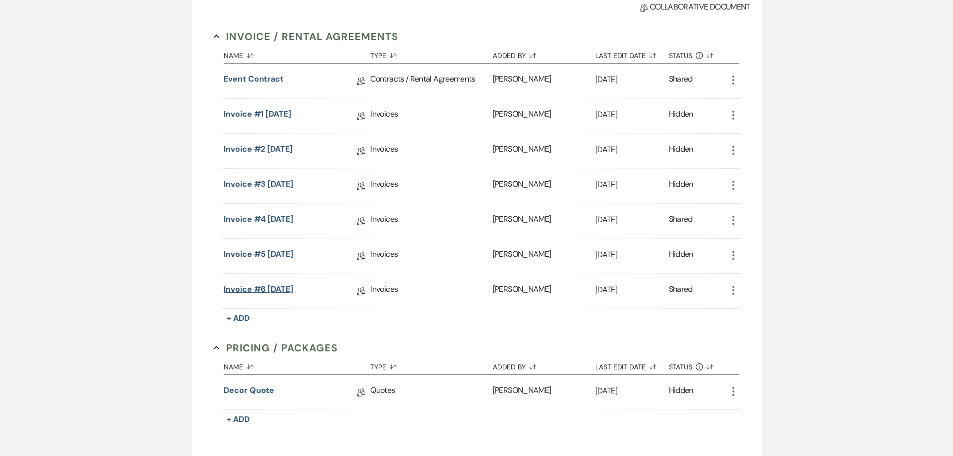
click at [285, 287] on link "Invoice #6 [DATE]" at bounding box center [259, 291] width 70 height 16
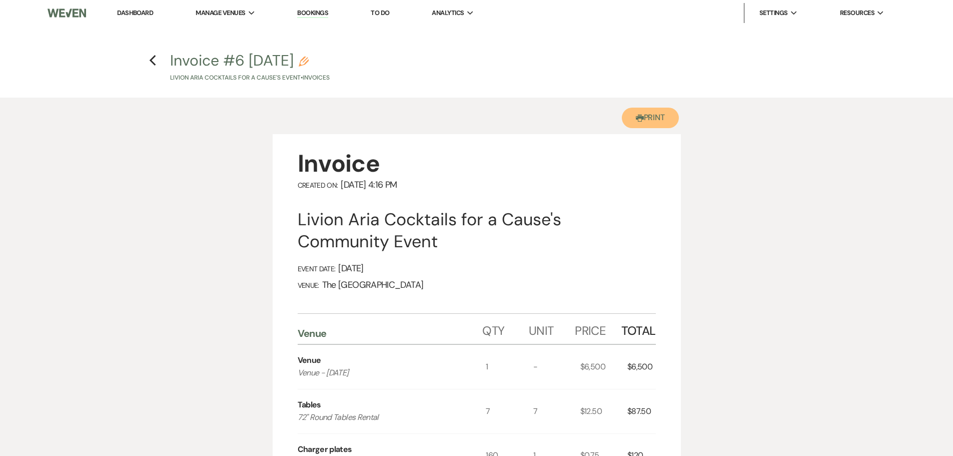
click at [650, 122] on button "Printer Print" at bounding box center [651, 118] width 58 height 21
click at [153, 64] on use "button" at bounding box center [153, 60] width 7 height 11
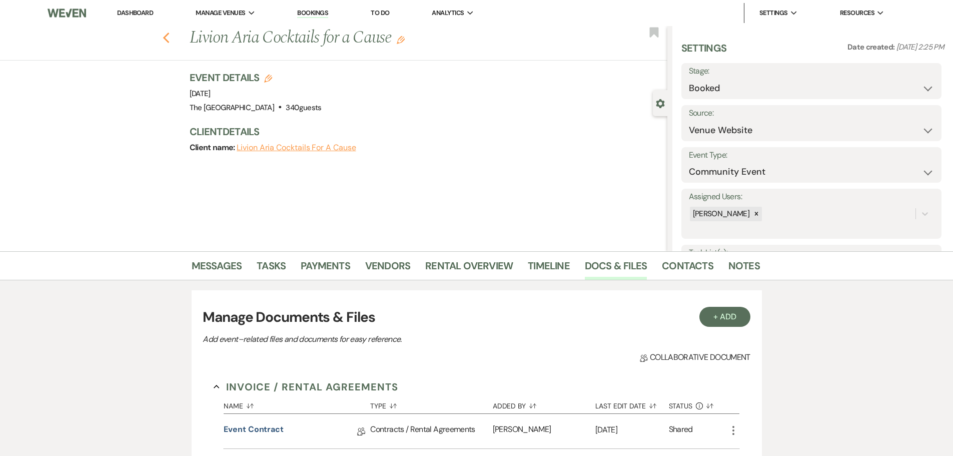
click at [167, 36] on icon "Previous" at bounding box center [167, 38] width 8 height 12
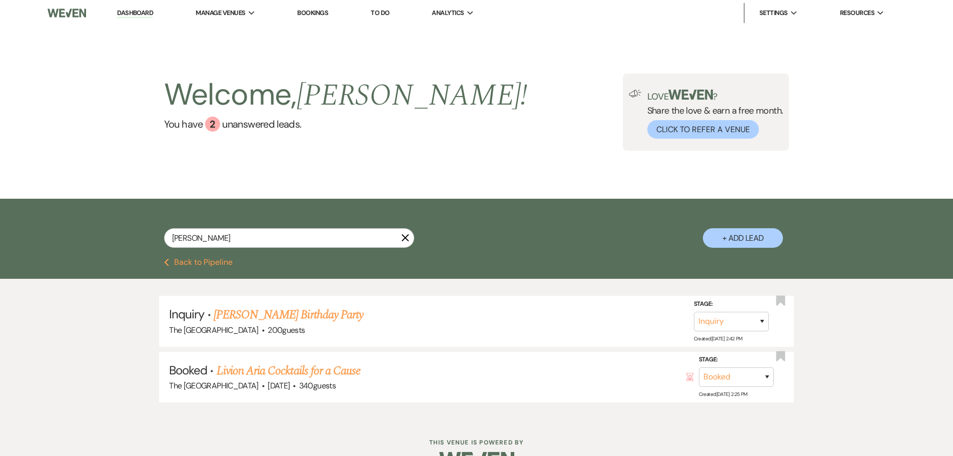
click at [404, 237] on use "button" at bounding box center [406, 238] width 8 height 8
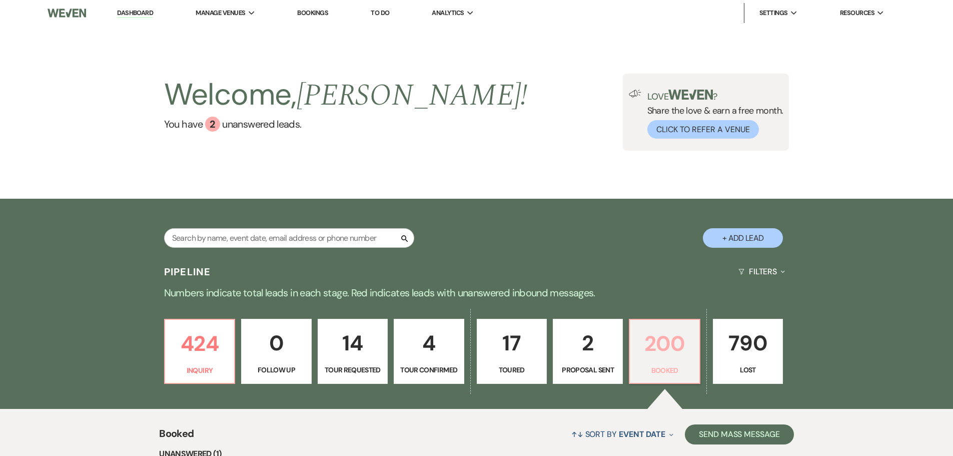
click at [671, 359] on p "200" at bounding box center [664, 344] width 57 height 34
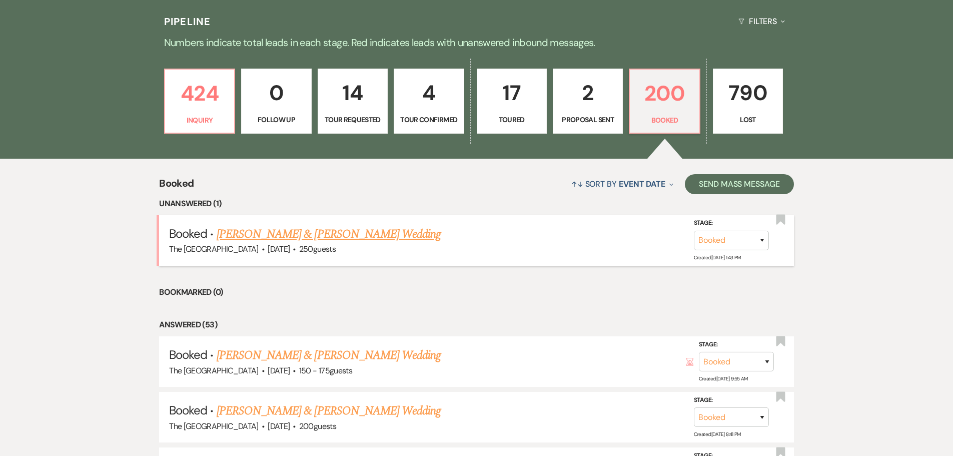
click at [299, 236] on link "[PERSON_NAME] & [PERSON_NAME] Wedding" at bounding box center [329, 234] width 224 height 18
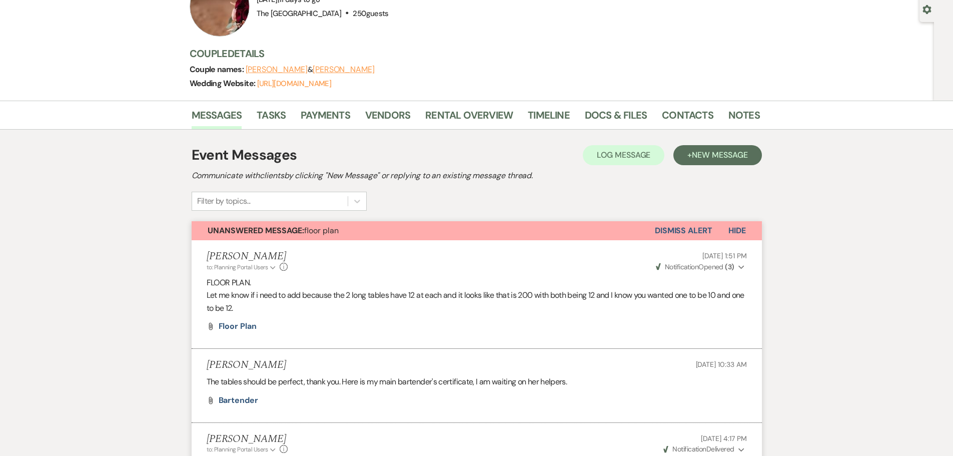
scroll to position [100, 0]
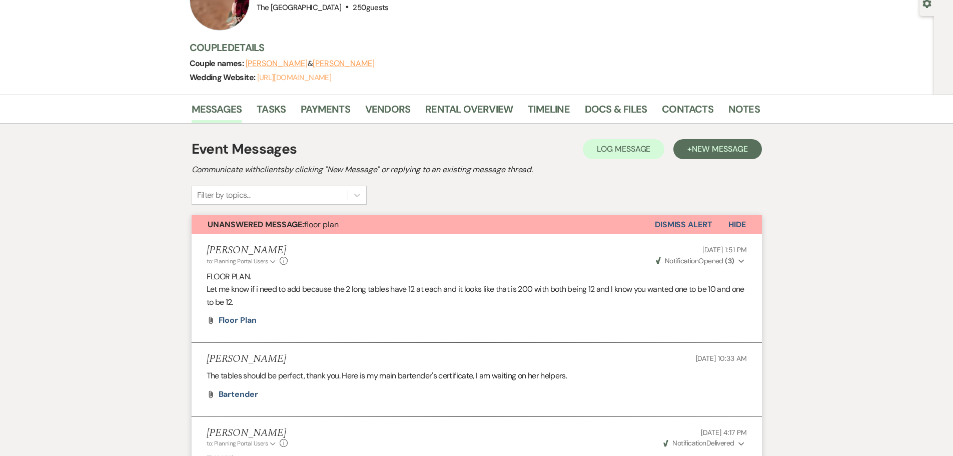
click at [311, 80] on link "[URL][DOMAIN_NAME]" at bounding box center [294, 78] width 74 height 10
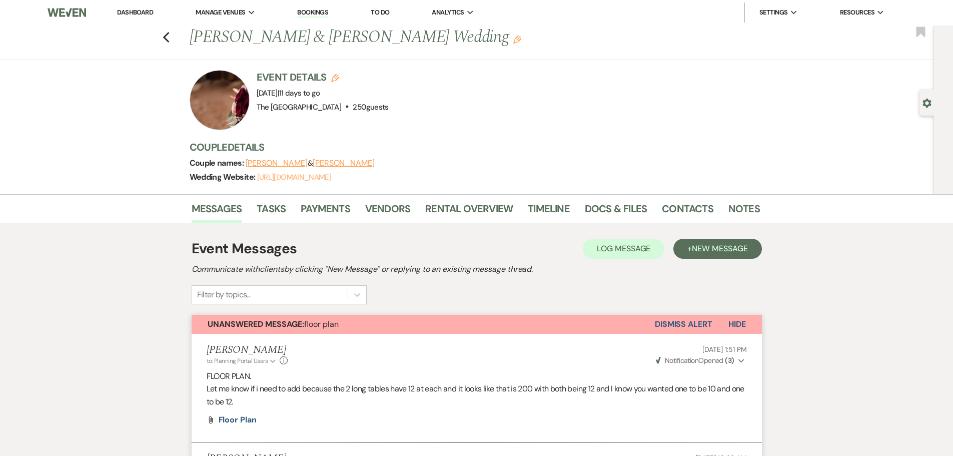
scroll to position [0, 0]
click at [167, 41] on icon "Previous" at bounding box center [167, 38] width 8 height 12
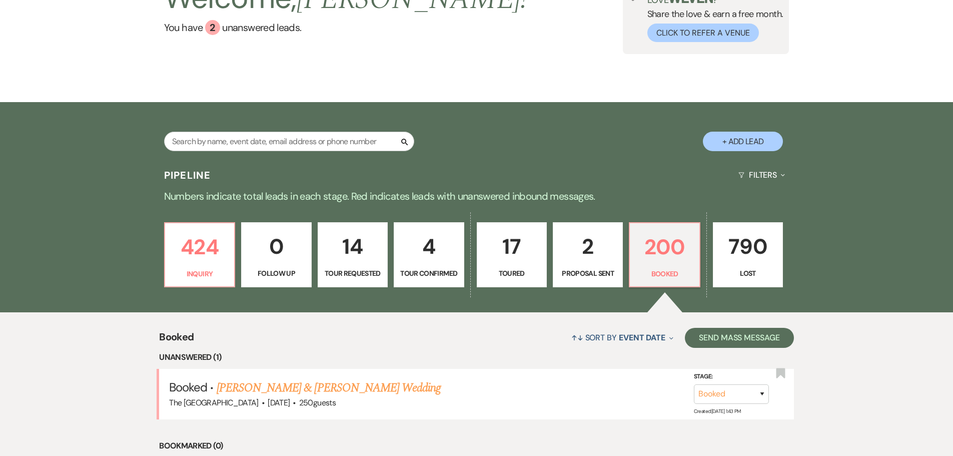
scroll to position [150, 0]
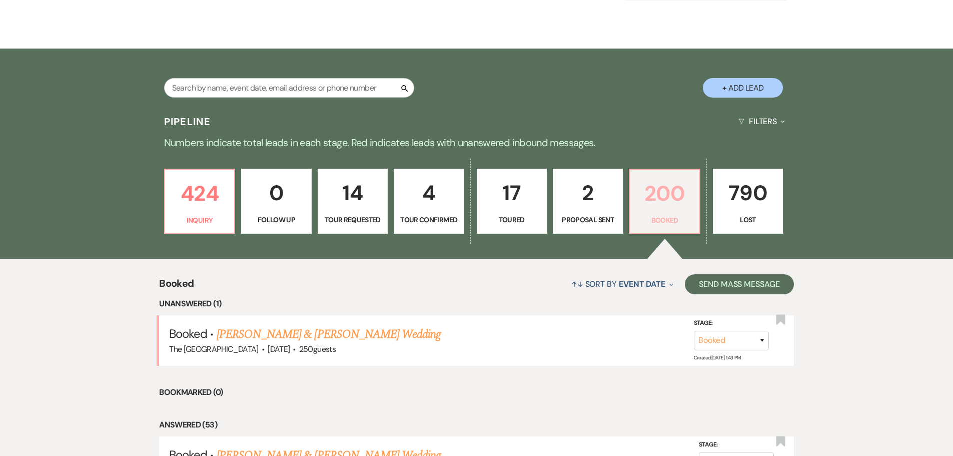
drag, startPoint x: 679, startPoint y: 214, endPoint x: 646, endPoint y: 233, distance: 38.1
click at [679, 215] on p "Booked" at bounding box center [664, 220] width 57 height 11
click at [279, 91] on input "text" at bounding box center [289, 88] width 250 height 20
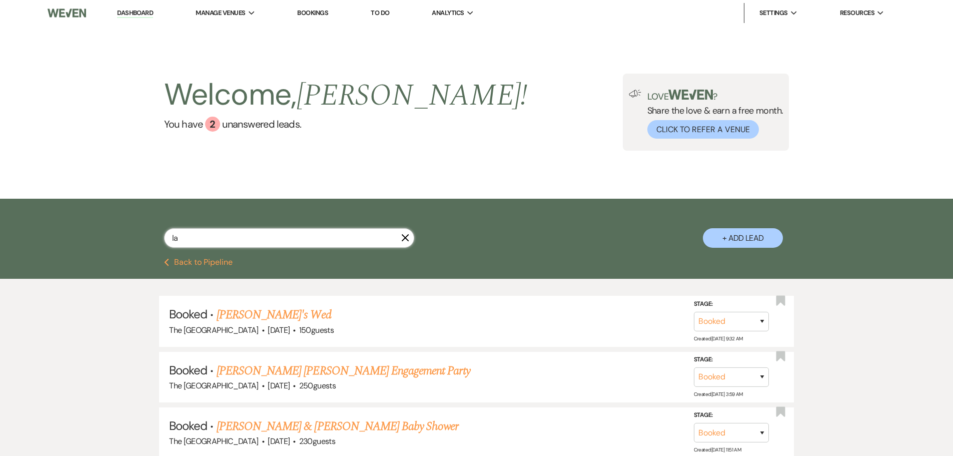
drag, startPoint x: 197, startPoint y: 239, endPoint x: 145, endPoint y: 235, distance: 52.1
click at [145, 235] on div "la X + Add Lead" at bounding box center [477, 230] width 720 height 53
drag, startPoint x: 131, startPoint y: 17, endPoint x: 123, endPoint y: 13, distance: 8.9
click at [131, 17] on link "Dashboard" at bounding box center [135, 14] width 36 height 10
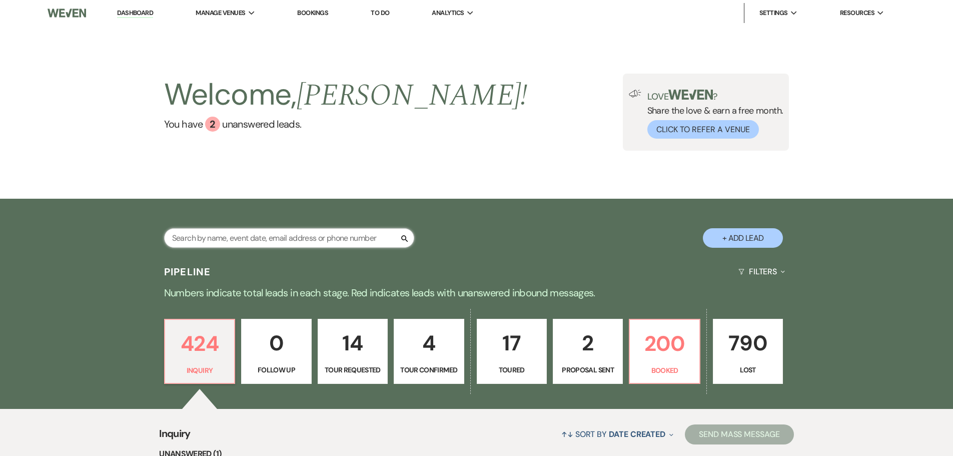
click at [203, 239] on input "text" at bounding box center [289, 238] width 250 height 20
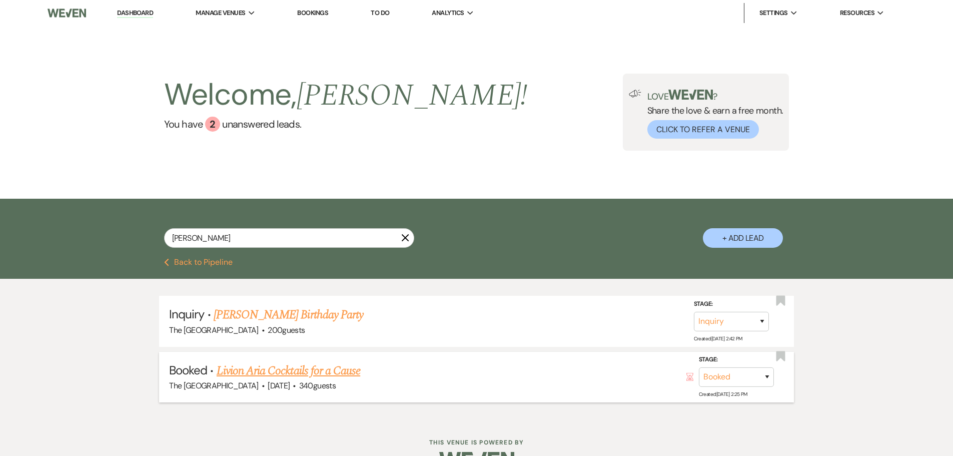
click at [278, 372] on link "Livion Aria Cocktails for a Cause" at bounding box center [289, 371] width 144 height 18
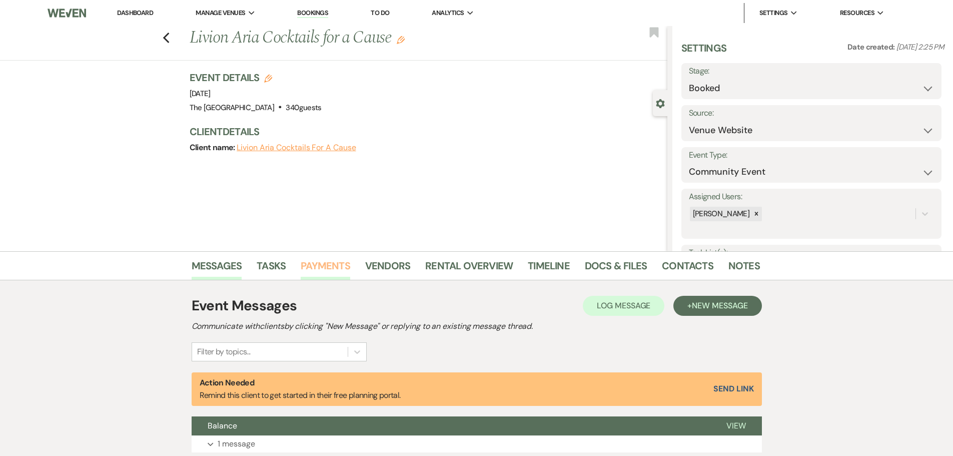
click at [336, 263] on link "Payments" at bounding box center [326, 269] width 50 height 22
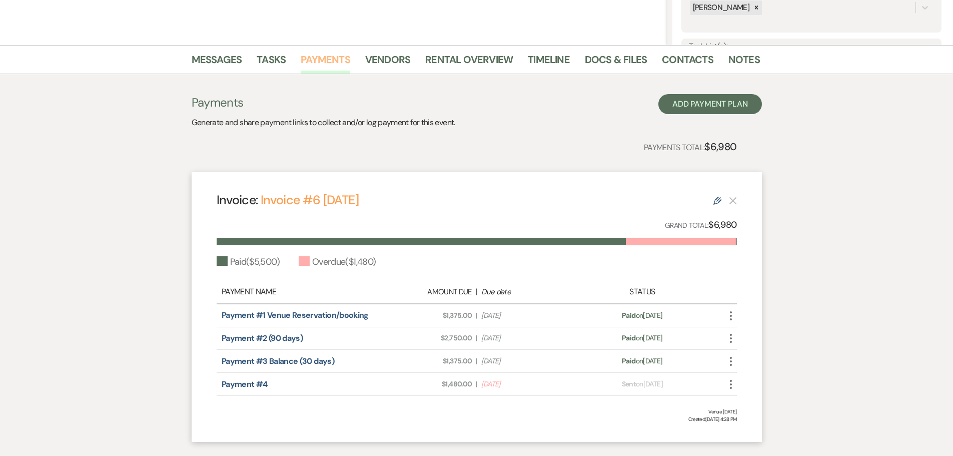
scroll to position [267, 0]
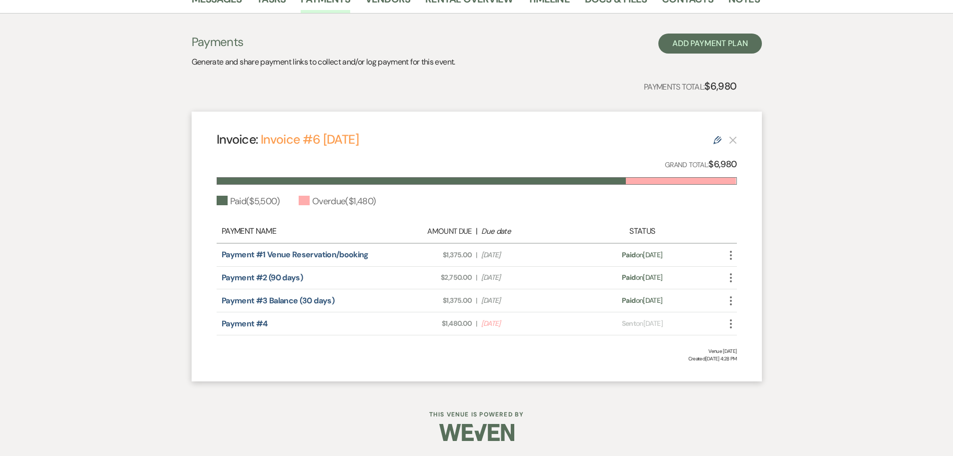
click at [730, 324] on use "button" at bounding box center [731, 323] width 2 height 9
click at [740, 359] on icon "Check Mark" at bounding box center [741, 361] width 8 height 8
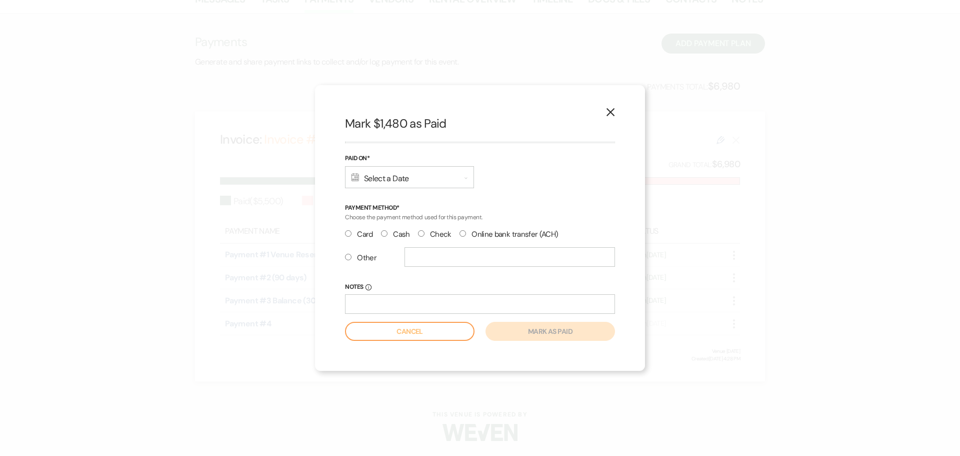
click at [404, 172] on div "Calendar Select a Date Expand" at bounding box center [409, 177] width 129 height 22
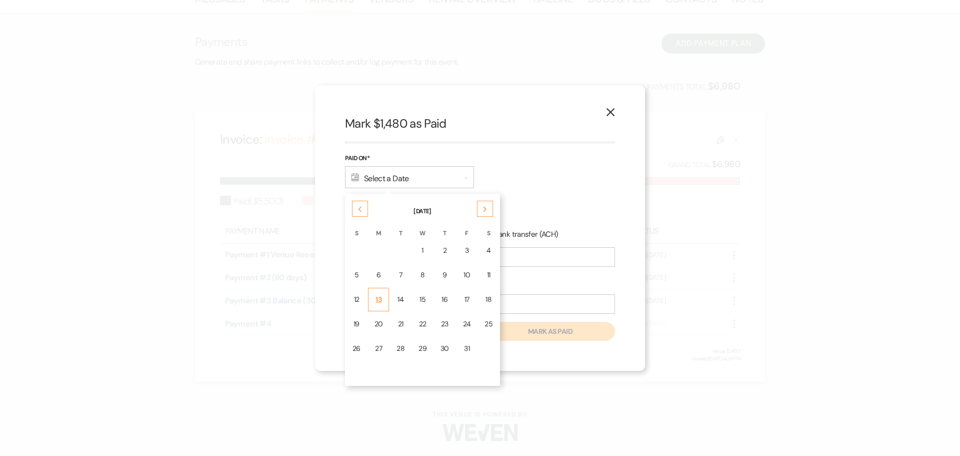
click at [382, 304] on div "13" at bounding box center [379, 299] width 9 height 11
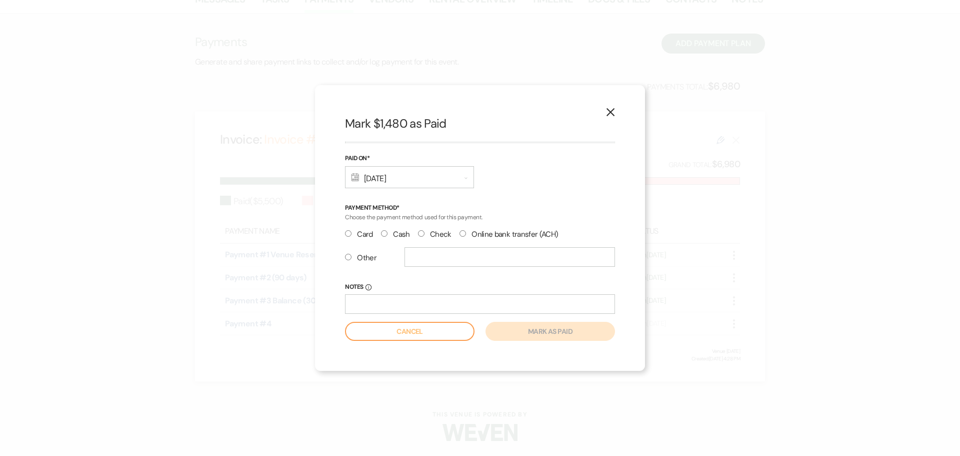
click at [347, 231] on input "Card" at bounding box center [348, 233] width 7 height 7
click at [559, 331] on button "Mark as paid" at bounding box center [551, 331] width 130 height 19
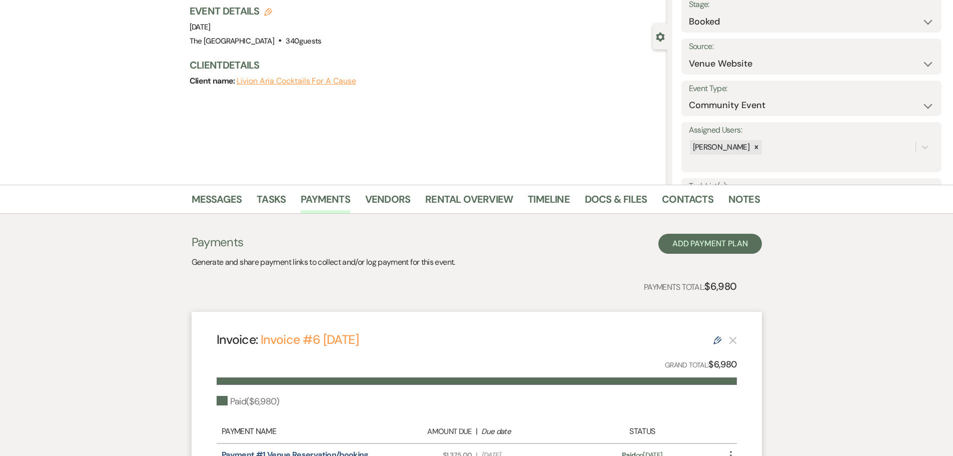
scroll to position [217, 0]
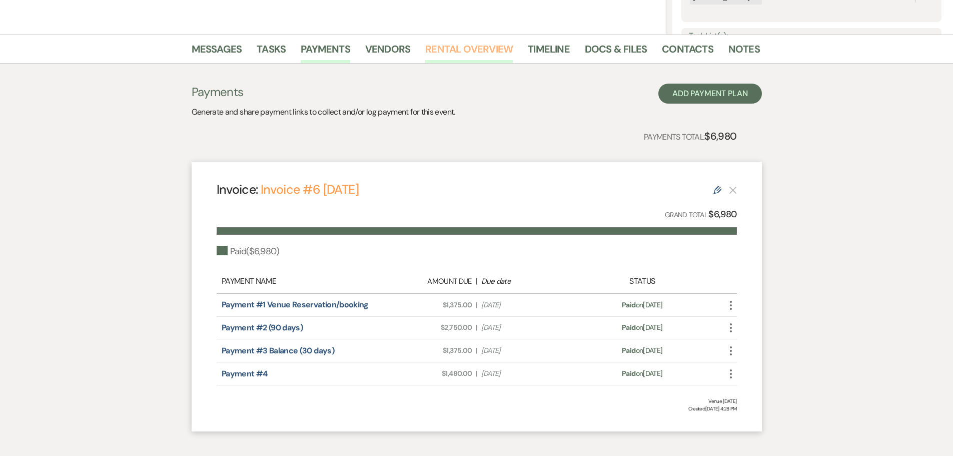
click at [432, 52] on link "Rental Overview" at bounding box center [469, 52] width 88 height 22
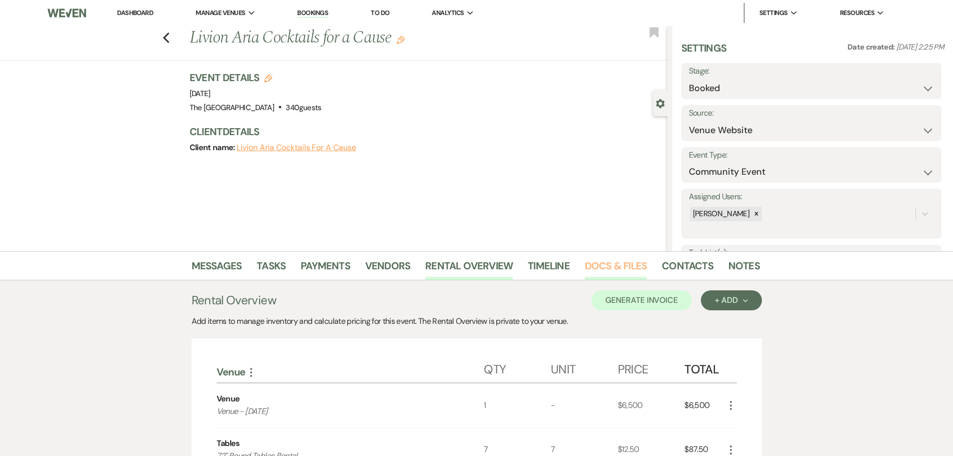
click at [618, 268] on link "Docs & Files" at bounding box center [616, 269] width 62 height 22
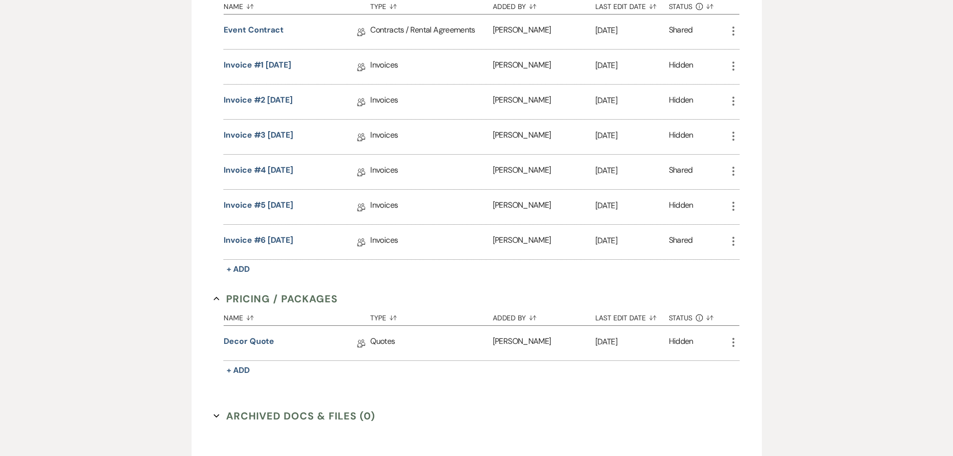
scroll to position [400, 0]
click at [293, 238] on link "Invoice #6 [DATE]" at bounding box center [259, 241] width 70 height 16
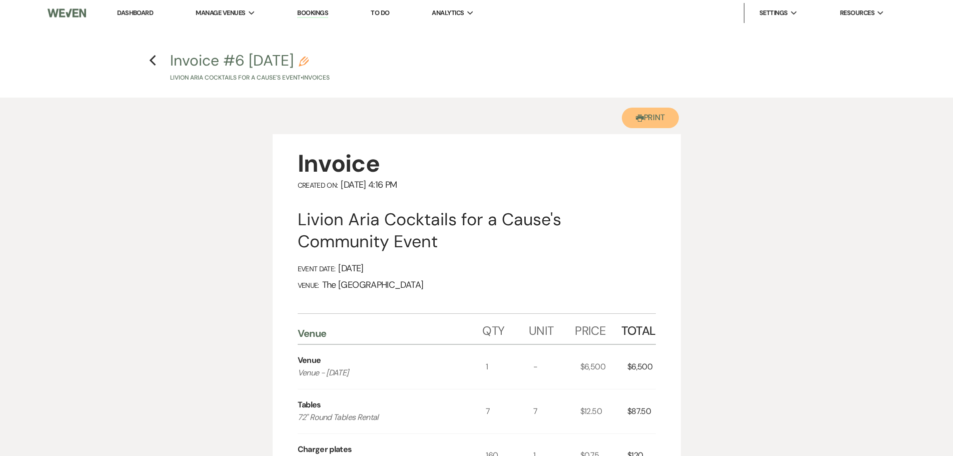
click at [644, 115] on button "Printer Print" at bounding box center [651, 118] width 58 height 21
click at [138, 10] on link "Dashboard" at bounding box center [135, 13] width 36 height 9
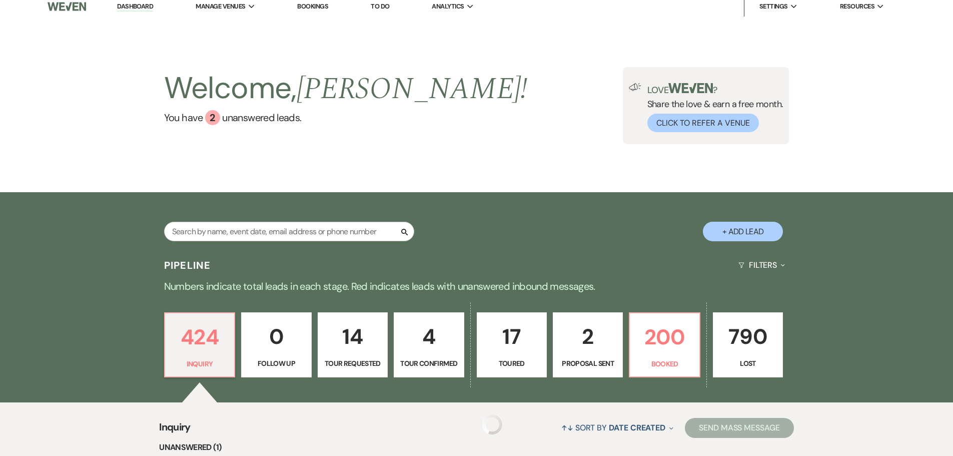
scroll to position [200, 0]
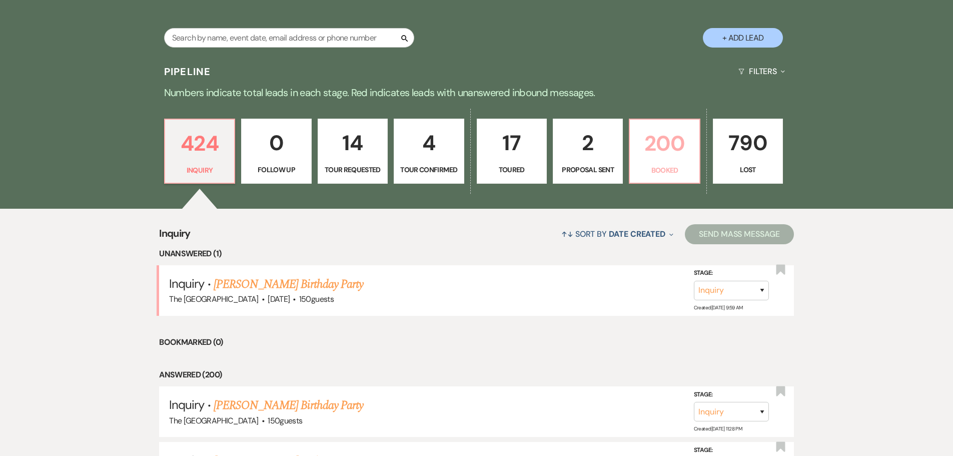
click at [670, 165] on p "Booked" at bounding box center [664, 170] width 57 height 11
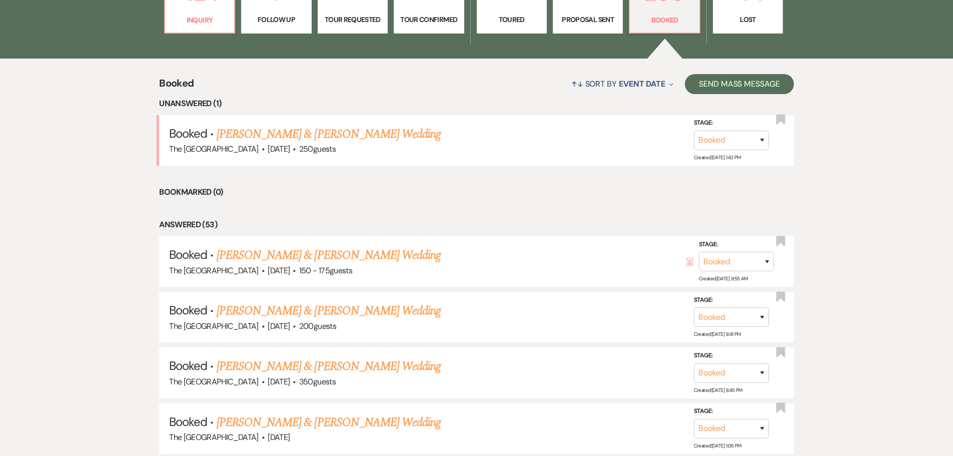
scroll to position [400, 0]
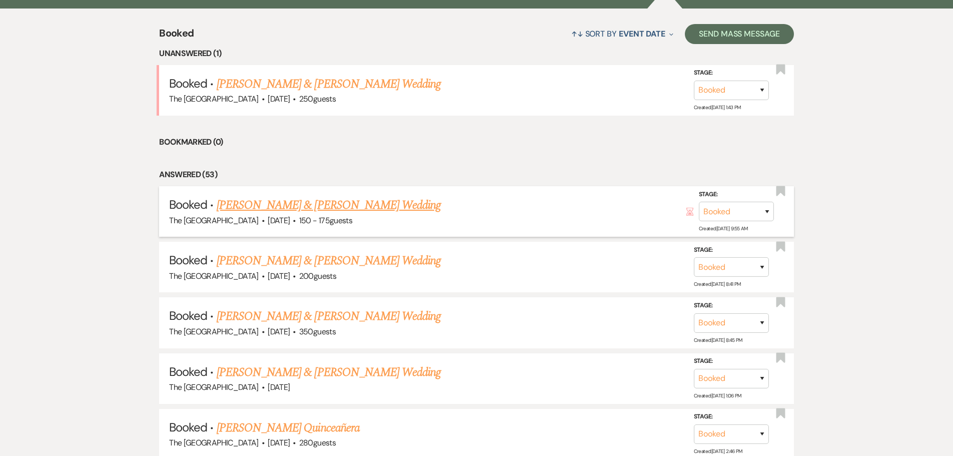
click at [363, 208] on link "[PERSON_NAME] & [PERSON_NAME] Wedding" at bounding box center [329, 205] width 224 height 18
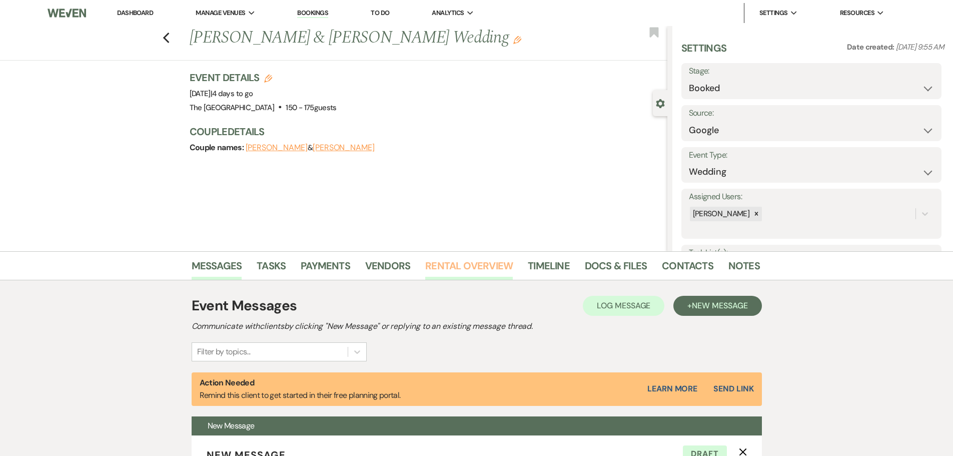
click at [494, 269] on link "Rental Overview" at bounding box center [469, 269] width 88 height 22
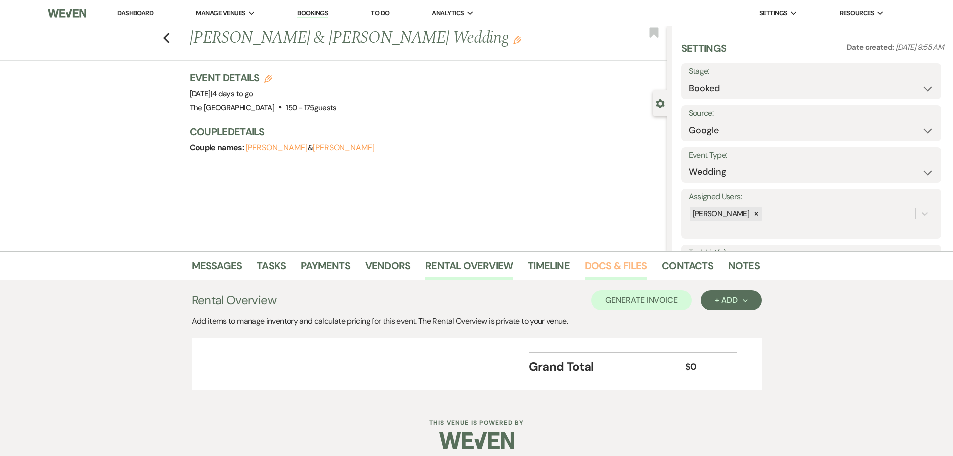
click at [623, 274] on link "Docs & Files" at bounding box center [616, 269] width 62 height 22
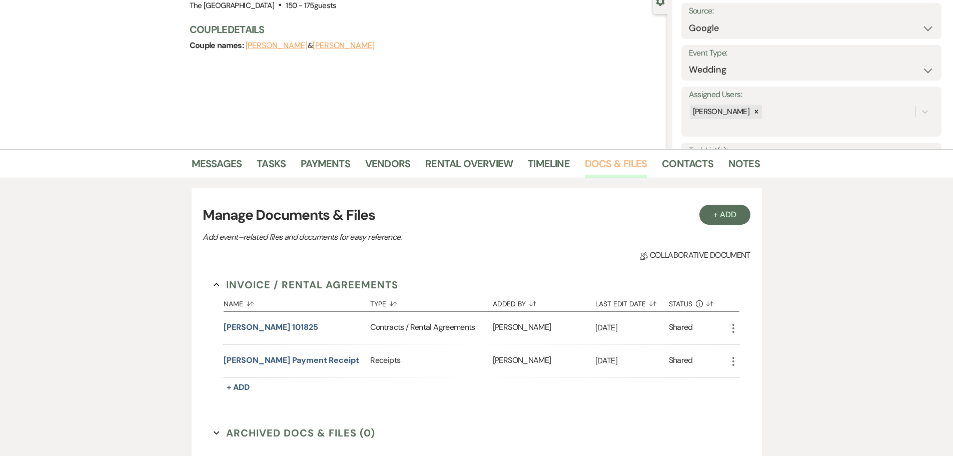
scroll to position [250, 0]
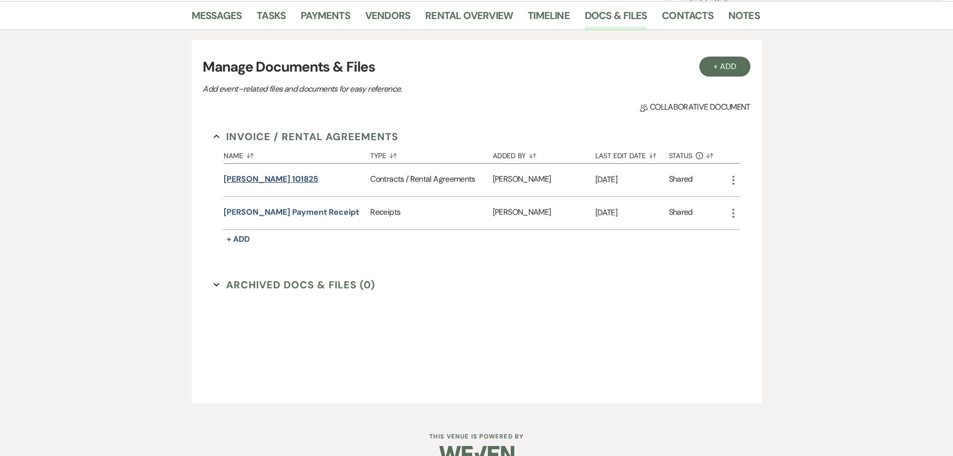
click at [251, 175] on button "[PERSON_NAME] 101825" at bounding box center [271, 179] width 94 height 12
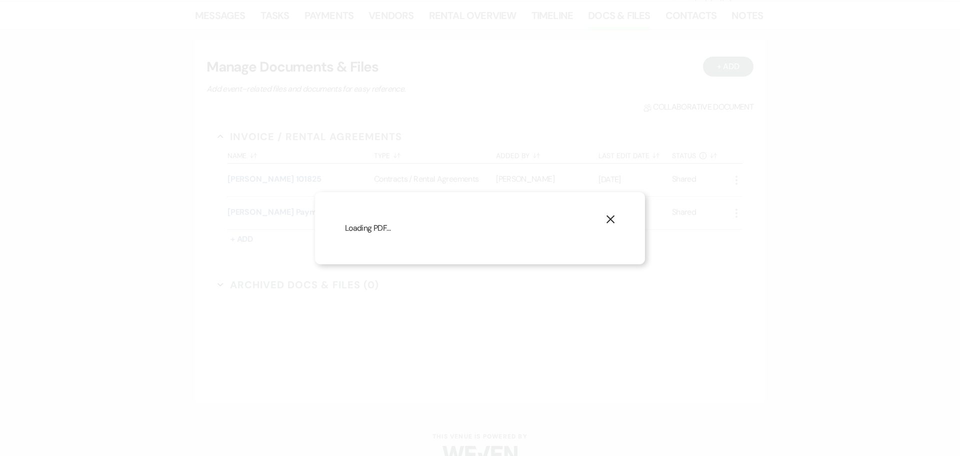
click at [609, 215] on use "button" at bounding box center [611, 219] width 8 height 8
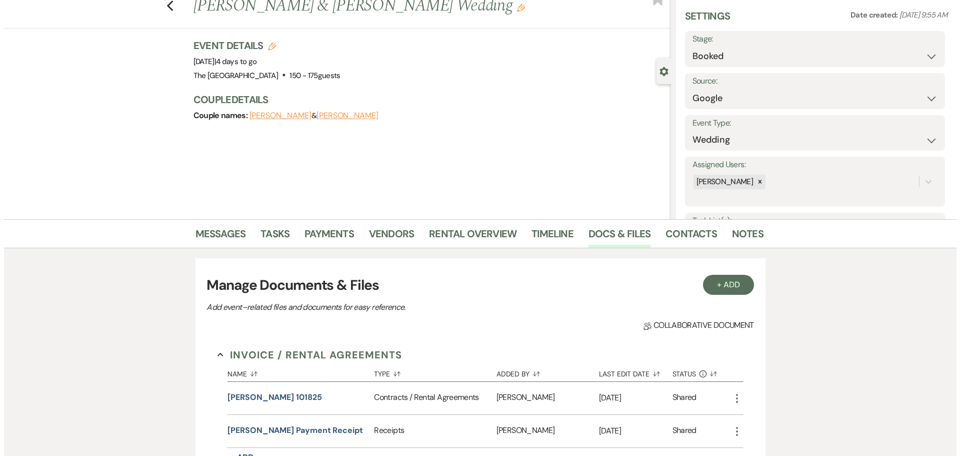
scroll to position [0, 0]
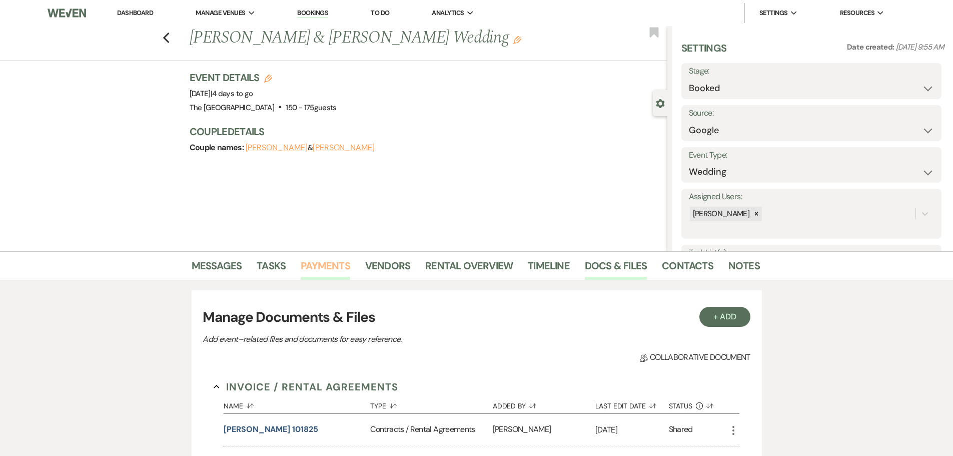
click at [338, 263] on link "Payments" at bounding box center [326, 269] width 50 height 22
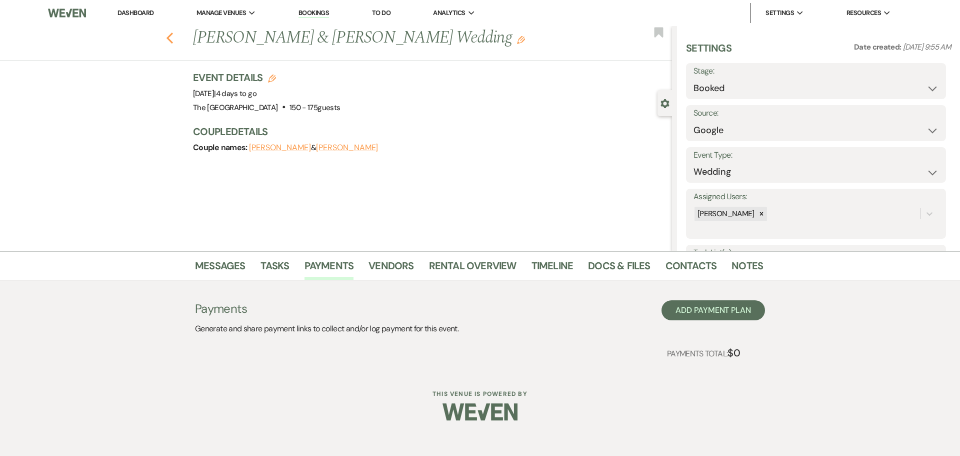
click at [170, 34] on icon "Previous" at bounding box center [170, 38] width 8 height 12
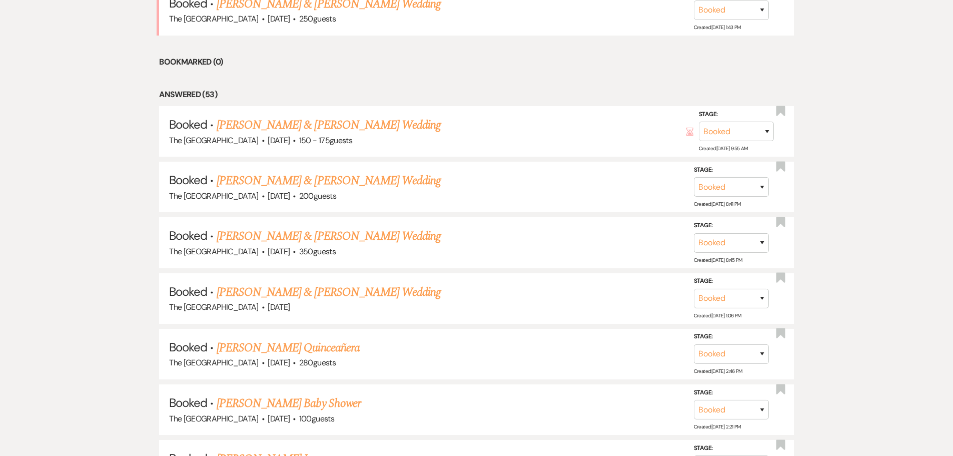
scroll to position [500, 0]
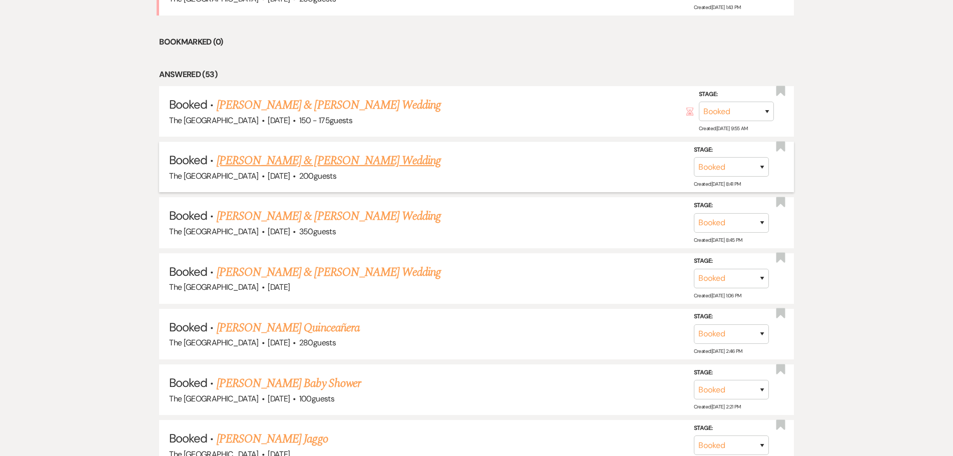
click at [371, 158] on link "[PERSON_NAME] & [PERSON_NAME] Wedding" at bounding box center [329, 161] width 224 height 18
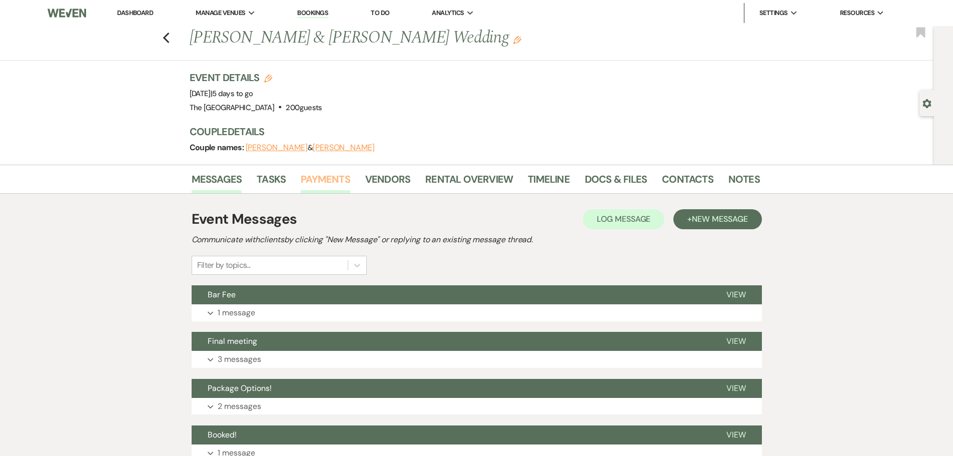
click at [338, 180] on link "Payments" at bounding box center [326, 182] width 50 height 22
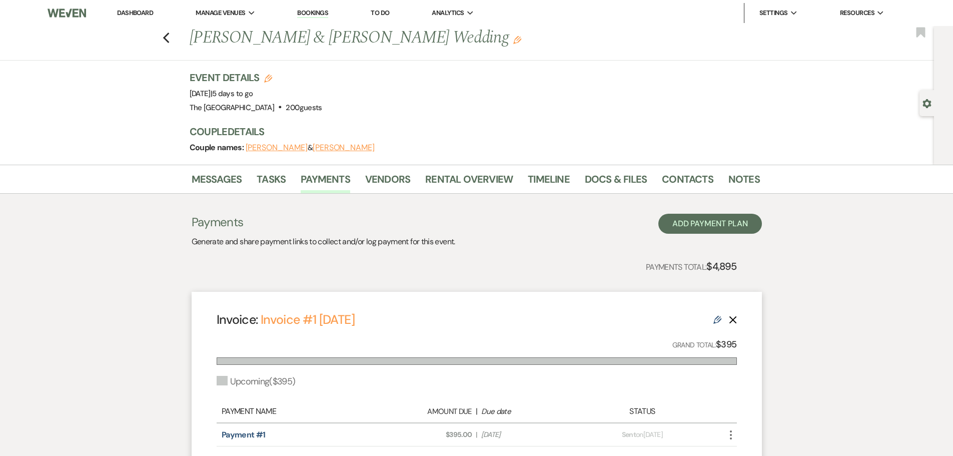
click at [165, 38] on div "Previous [PERSON_NAME] & [PERSON_NAME] Wedding Edit Bookmark" at bounding box center [464, 43] width 939 height 35
click at [170, 38] on icon "Previous" at bounding box center [167, 38] width 8 height 12
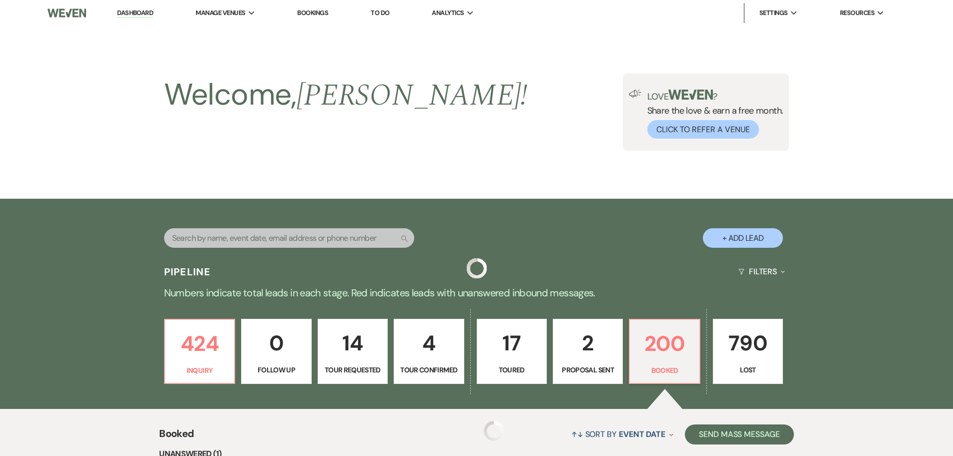
scroll to position [500, 0]
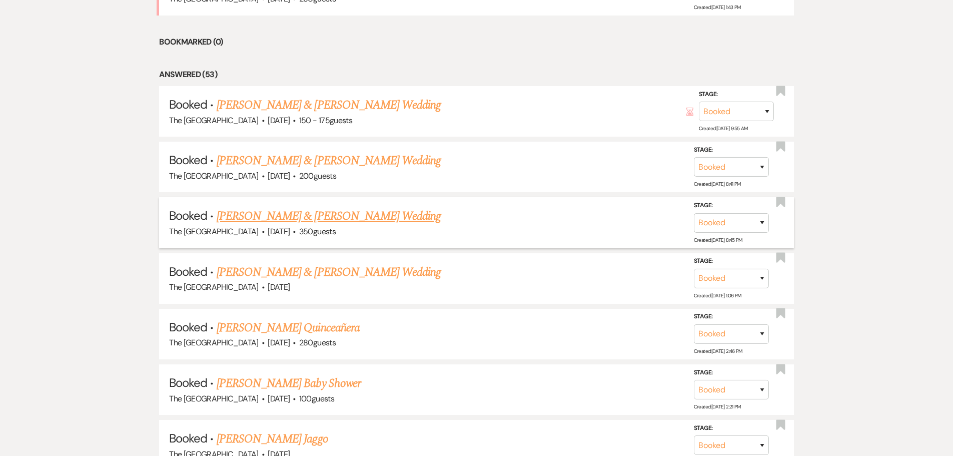
click at [360, 212] on link "[PERSON_NAME] & [PERSON_NAME] Wedding" at bounding box center [329, 216] width 224 height 18
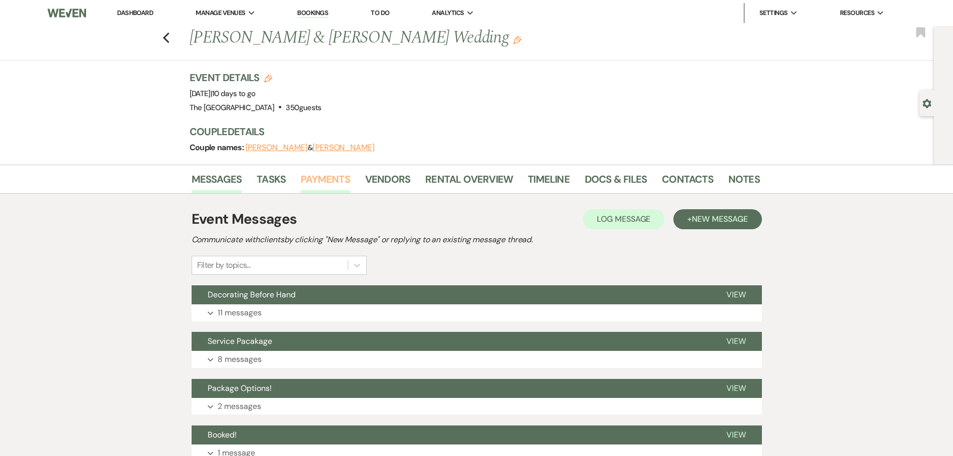
click at [340, 182] on link "Payments" at bounding box center [326, 182] width 50 height 22
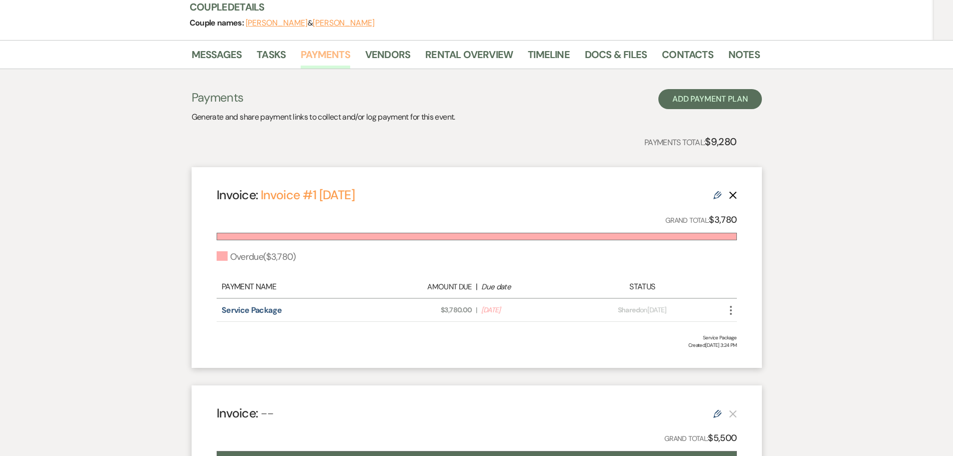
scroll to position [250, 0]
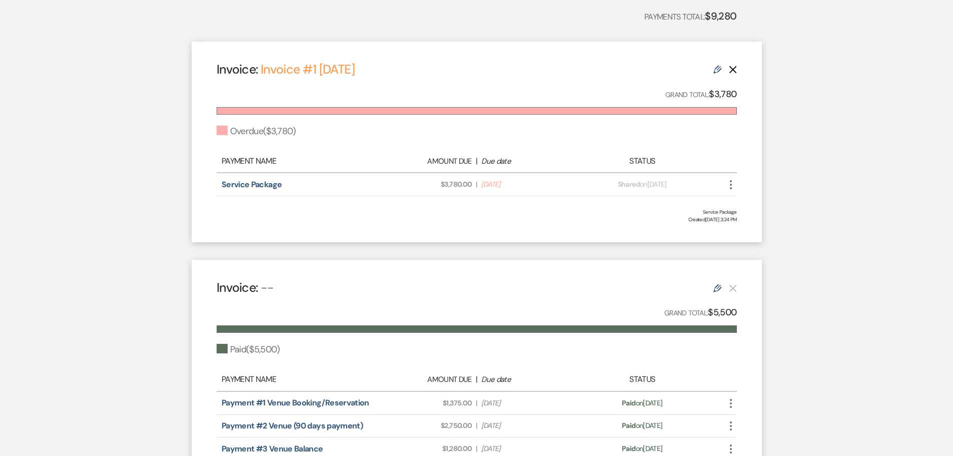
click at [733, 179] on icon "More" at bounding box center [731, 185] width 12 height 12
click at [738, 234] on button "Check [PERSON_NAME] [PERSON_NAME] as Paid" at bounding box center [775, 238] width 101 height 17
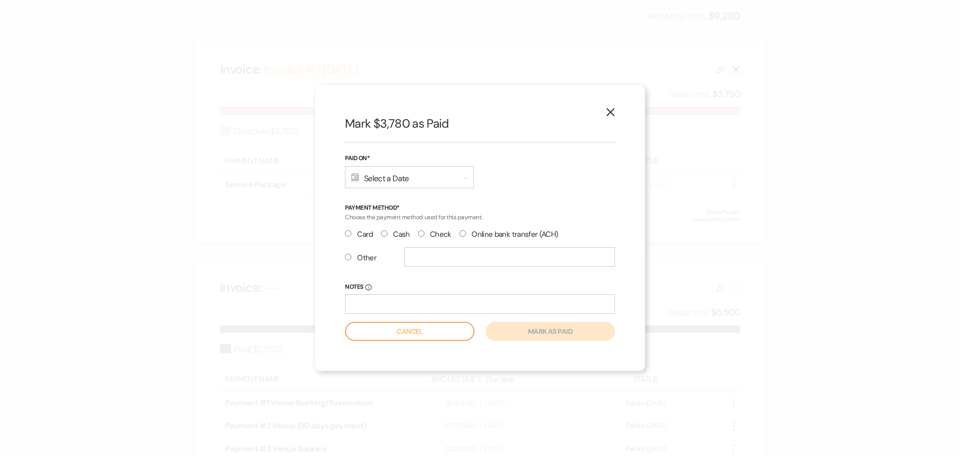
click at [421, 233] on input "Check" at bounding box center [421, 233] width 7 height 7
click at [434, 181] on div "Calendar Select a Date Expand" at bounding box center [409, 177] width 129 height 22
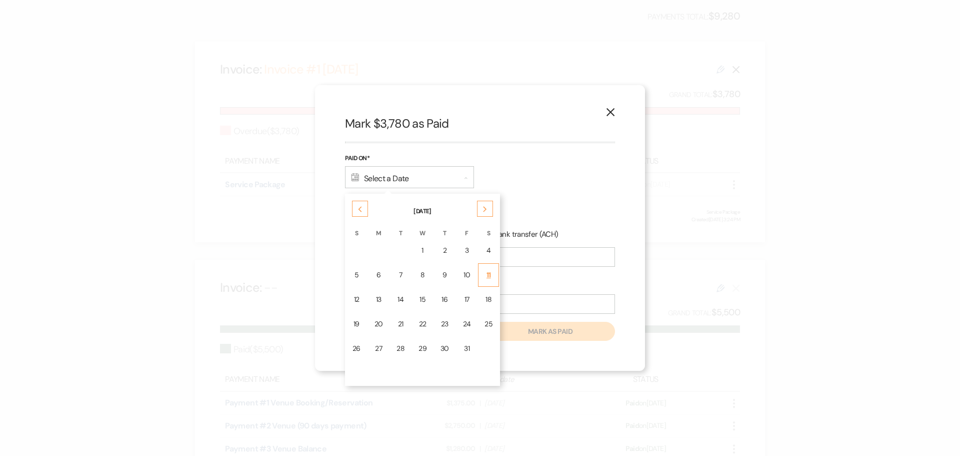
click at [487, 270] on div "11" at bounding box center [489, 275] width 8 height 11
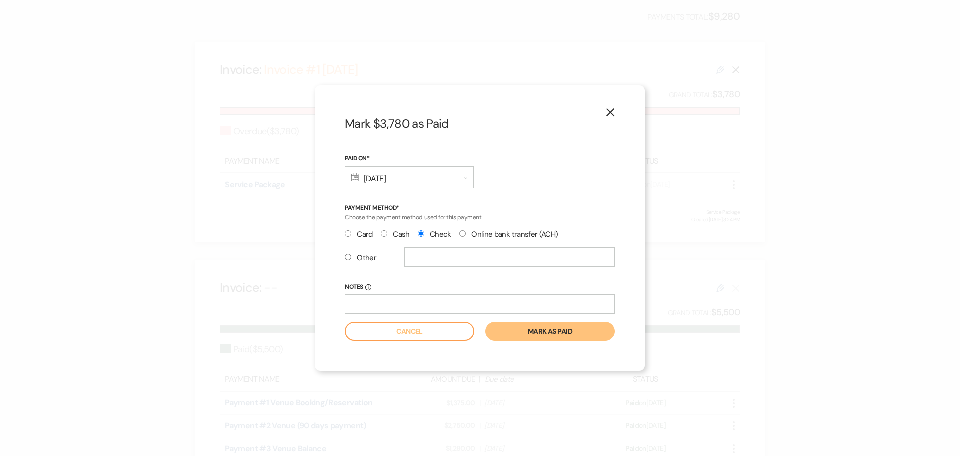
click at [540, 327] on button "Mark as paid" at bounding box center [551, 331] width 130 height 19
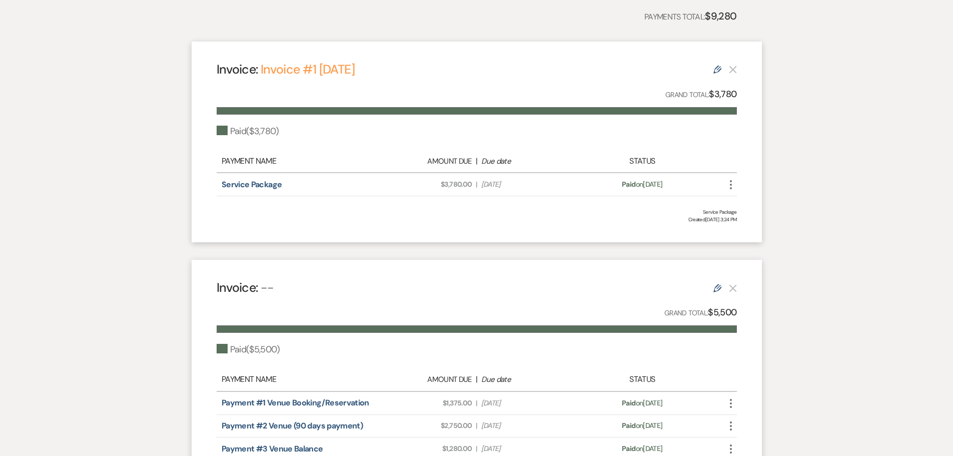
scroll to position [48, 0]
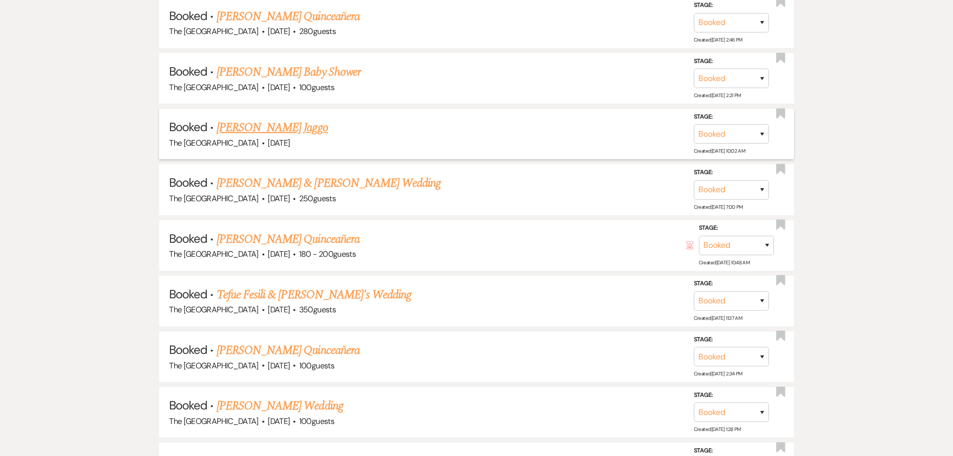
scroll to position [850, 0]
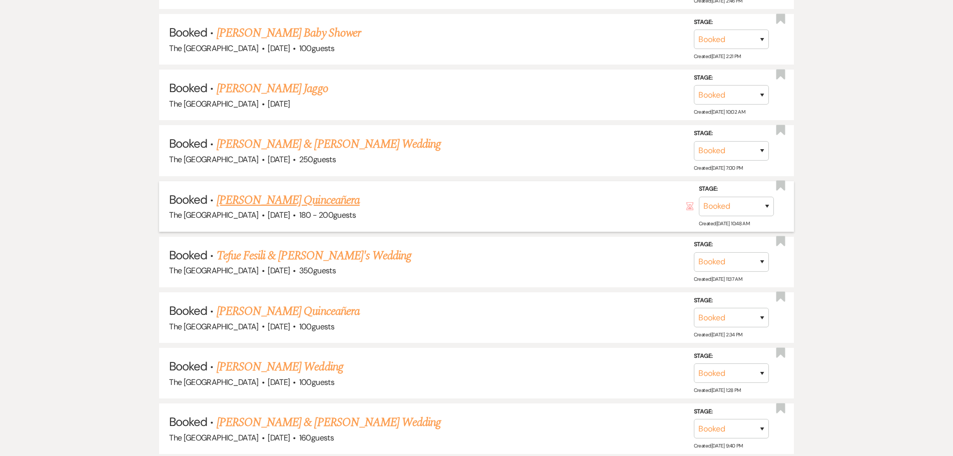
click at [249, 194] on link "[PERSON_NAME] Quinceañera" at bounding box center [288, 200] width 143 height 18
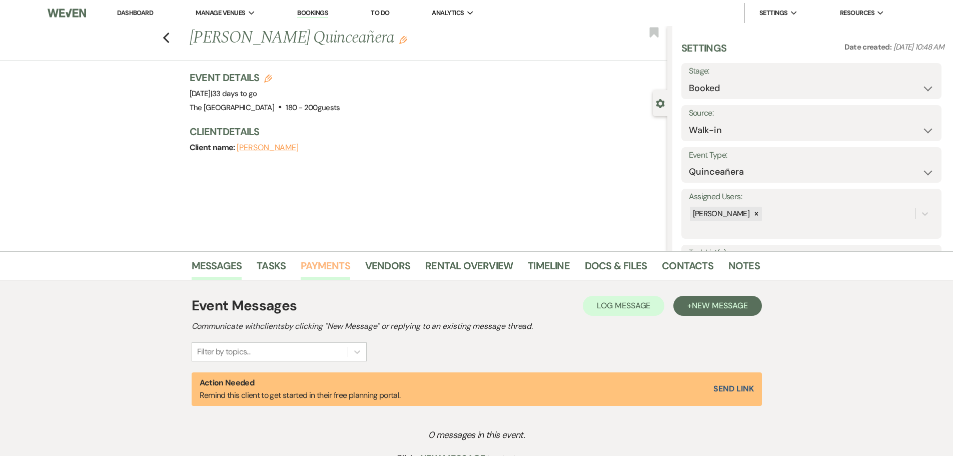
click at [325, 267] on link "Payments" at bounding box center [326, 269] width 50 height 22
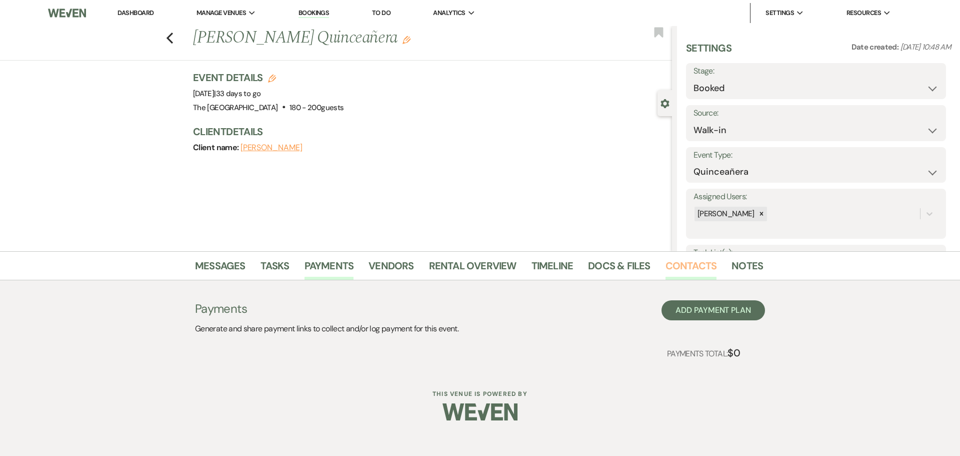
click at [682, 266] on link "Contacts" at bounding box center [692, 269] width 52 height 22
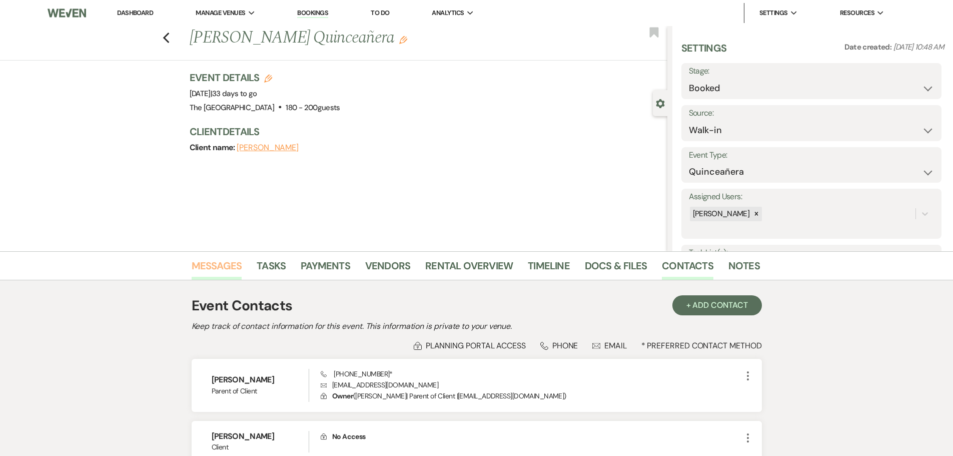
click at [205, 270] on link "Messages" at bounding box center [217, 269] width 51 height 22
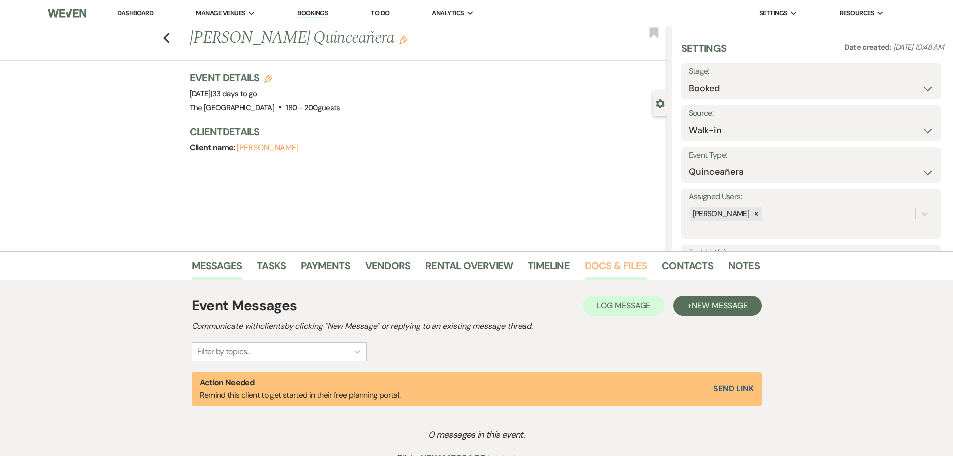
click at [629, 271] on link "Docs & Files" at bounding box center [616, 269] width 62 height 22
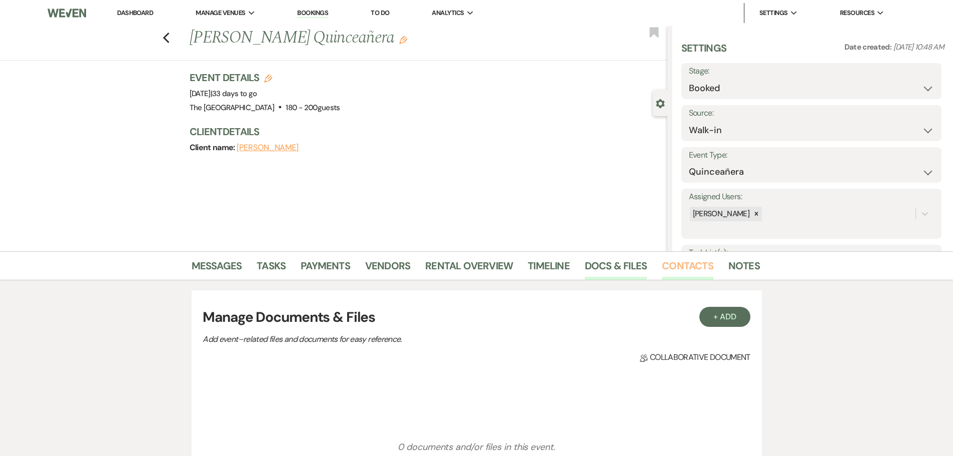
click at [670, 268] on link "Contacts" at bounding box center [688, 269] width 52 height 22
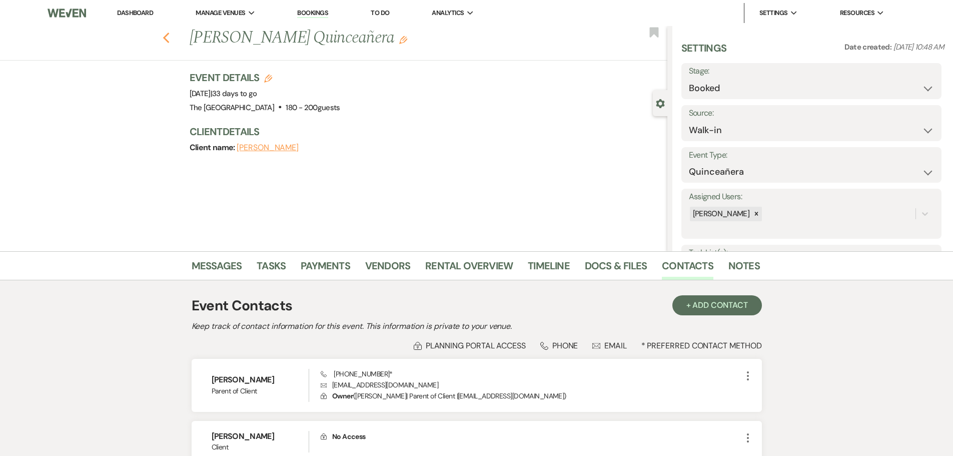
click at [168, 40] on icon "Previous" at bounding box center [167, 38] width 8 height 12
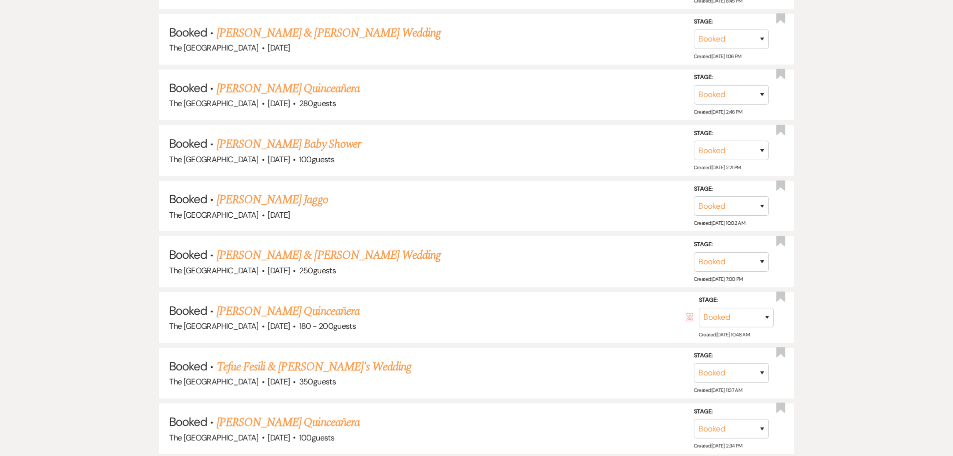
scroll to position [700, 0]
